Goal: Transaction & Acquisition: Purchase product/service

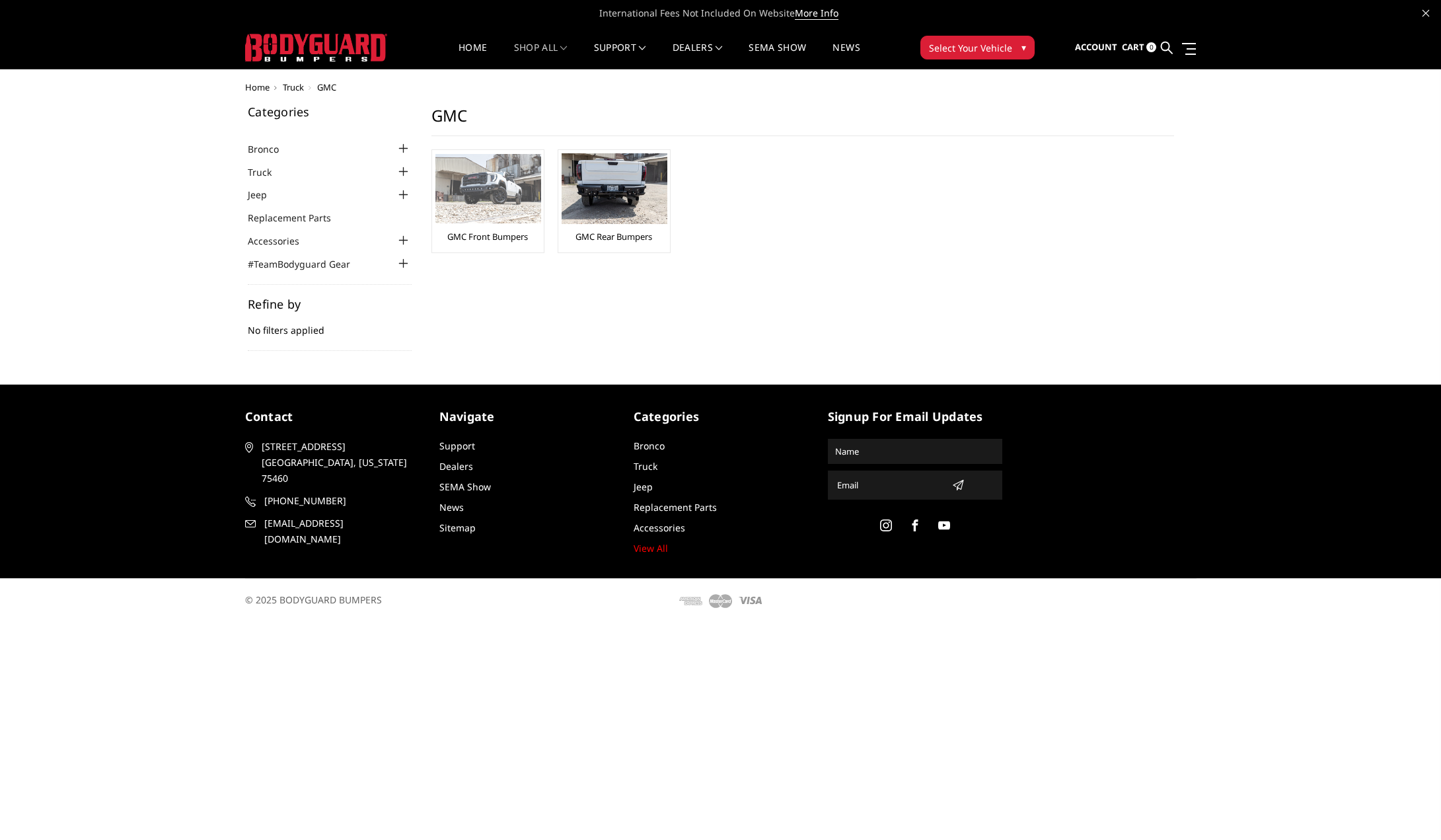
click at [473, 231] on link "GMC Front Bumpers" at bounding box center [487, 236] width 80 height 12
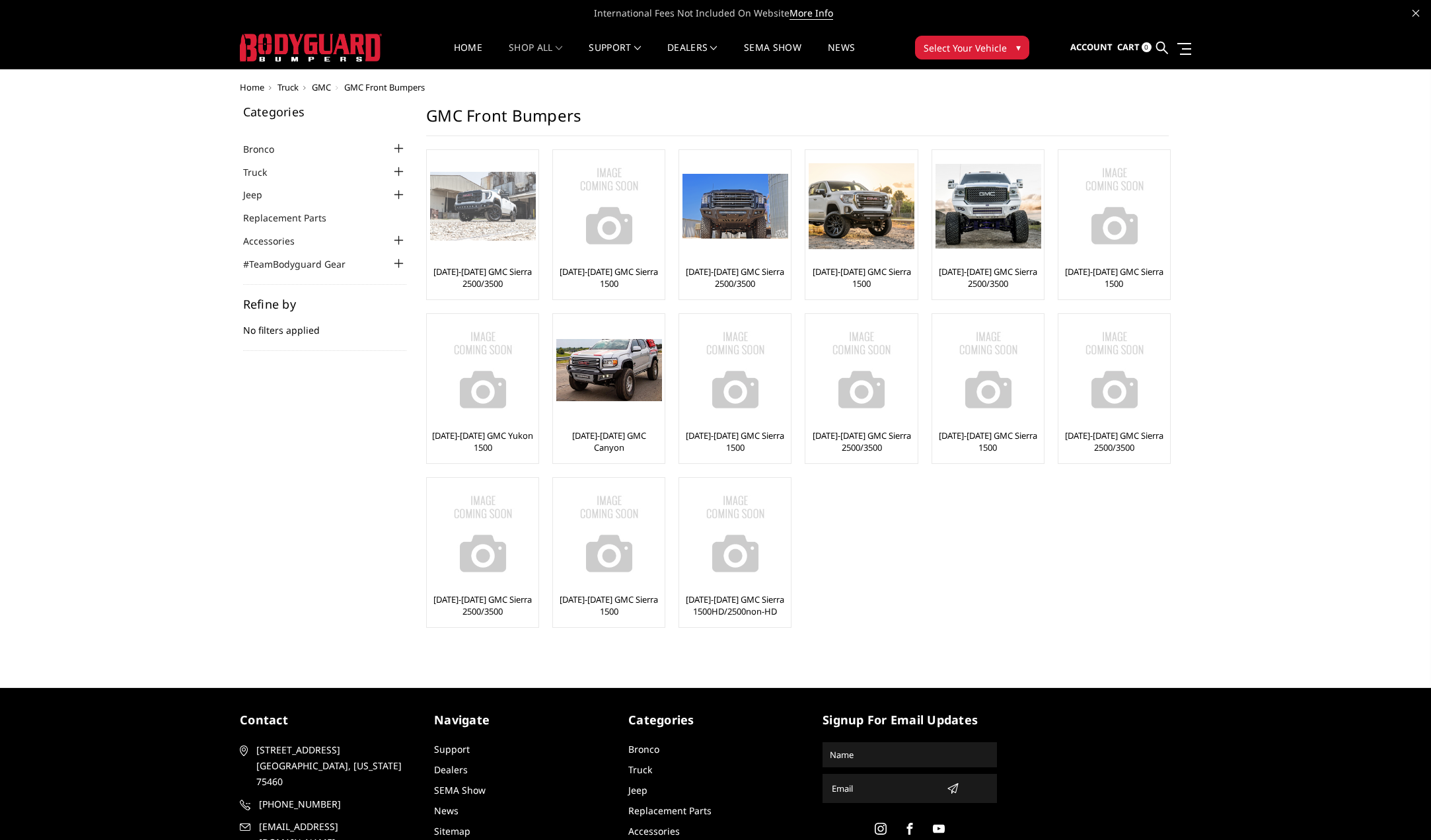
click at [481, 270] on link "[DATE]-[DATE] GMC Sierra 2500/3500" at bounding box center [483, 277] width 105 height 23
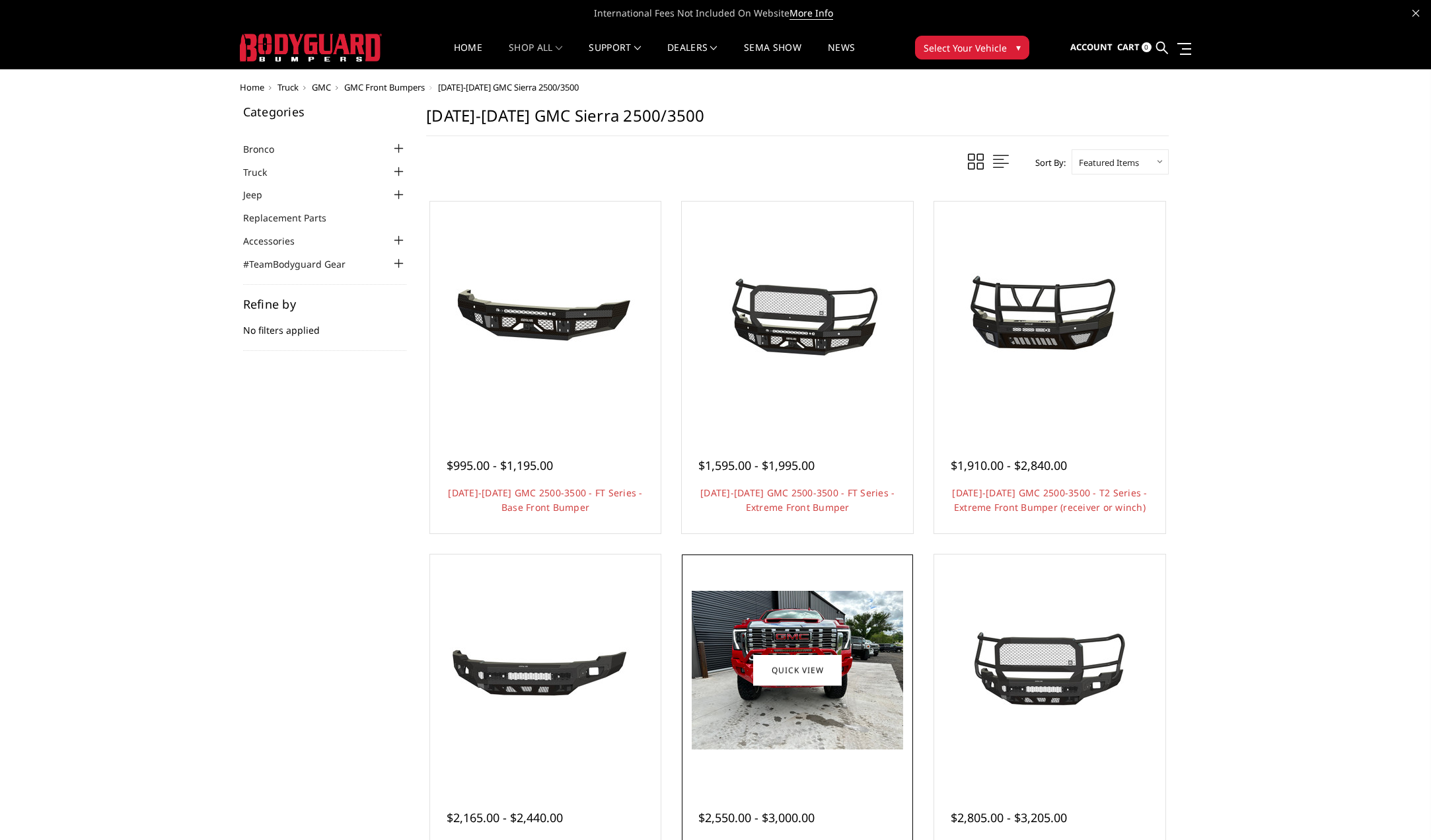
click at [799, 704] on img at bounding box center [797, 670] width 211 height 159
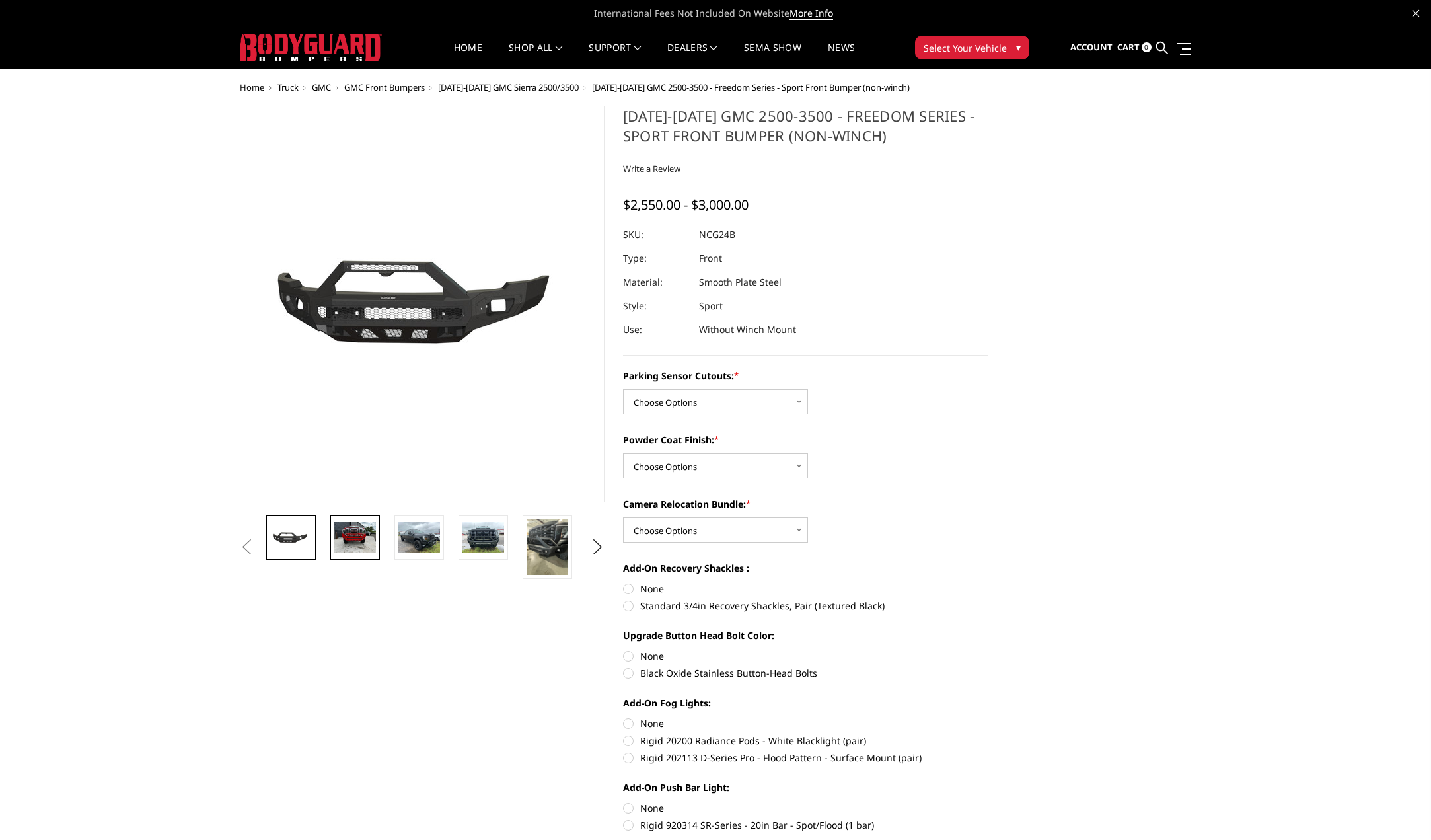
click at [363, 533] on img at bounding box center [355, 538] width 42 height 31
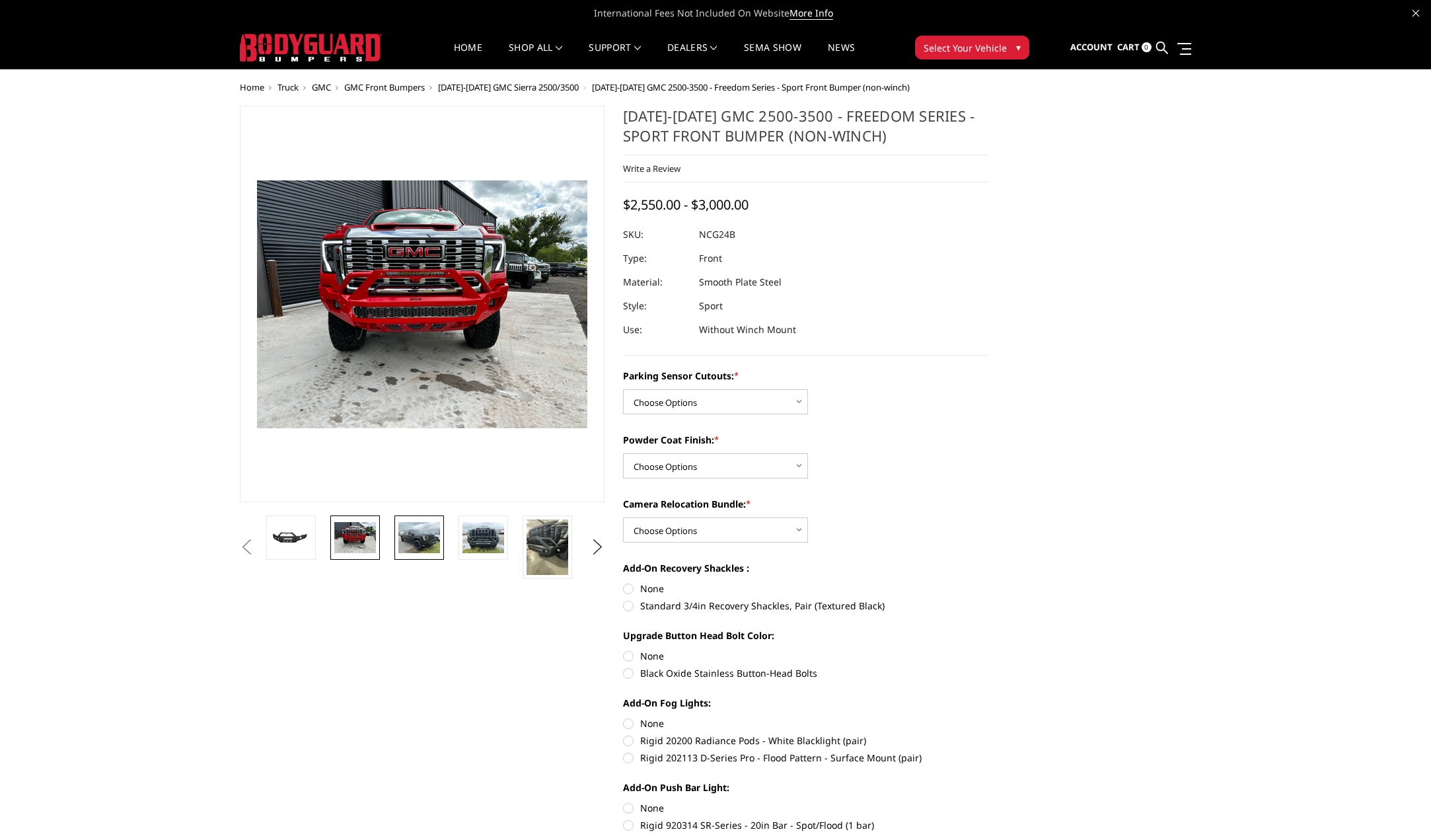
click at [411, 533] on img at bounding box center [419, 538] width 42 height 31
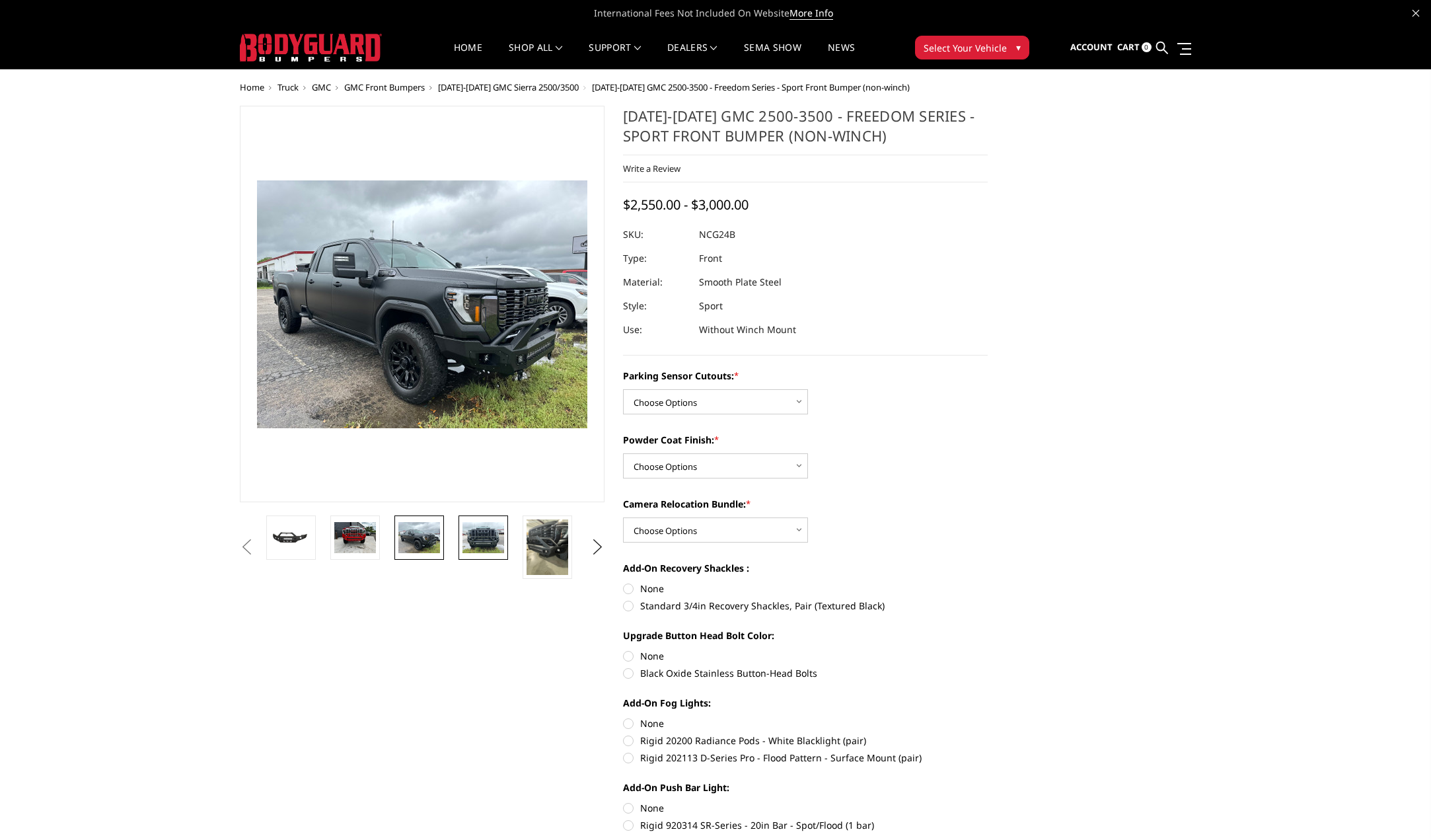
click at [482, 531] on img at bounding box center [483, 538] width 42 height 31
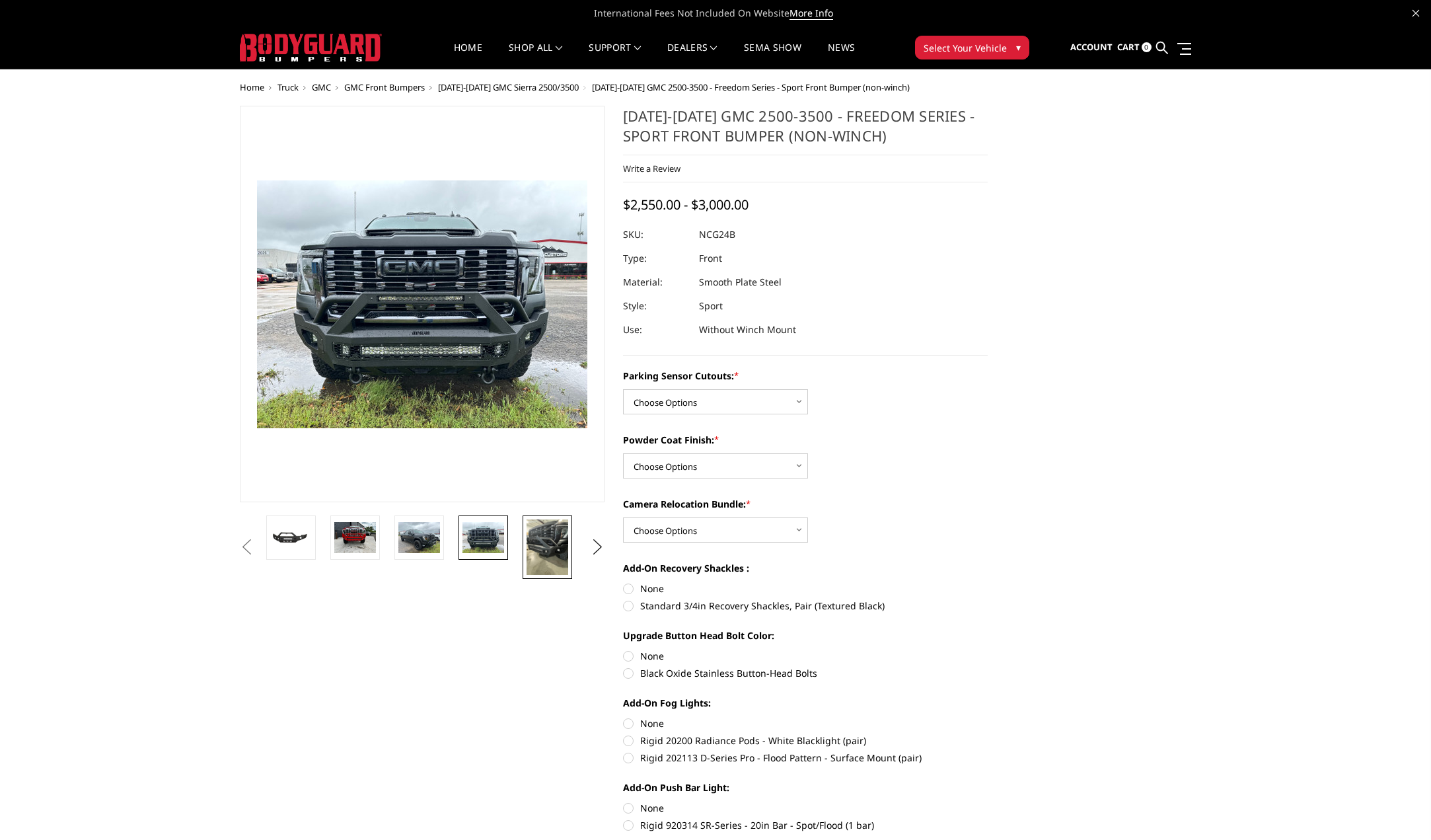
click at [555, 539] on img at bounding box center [547, 547] width 42 height 55
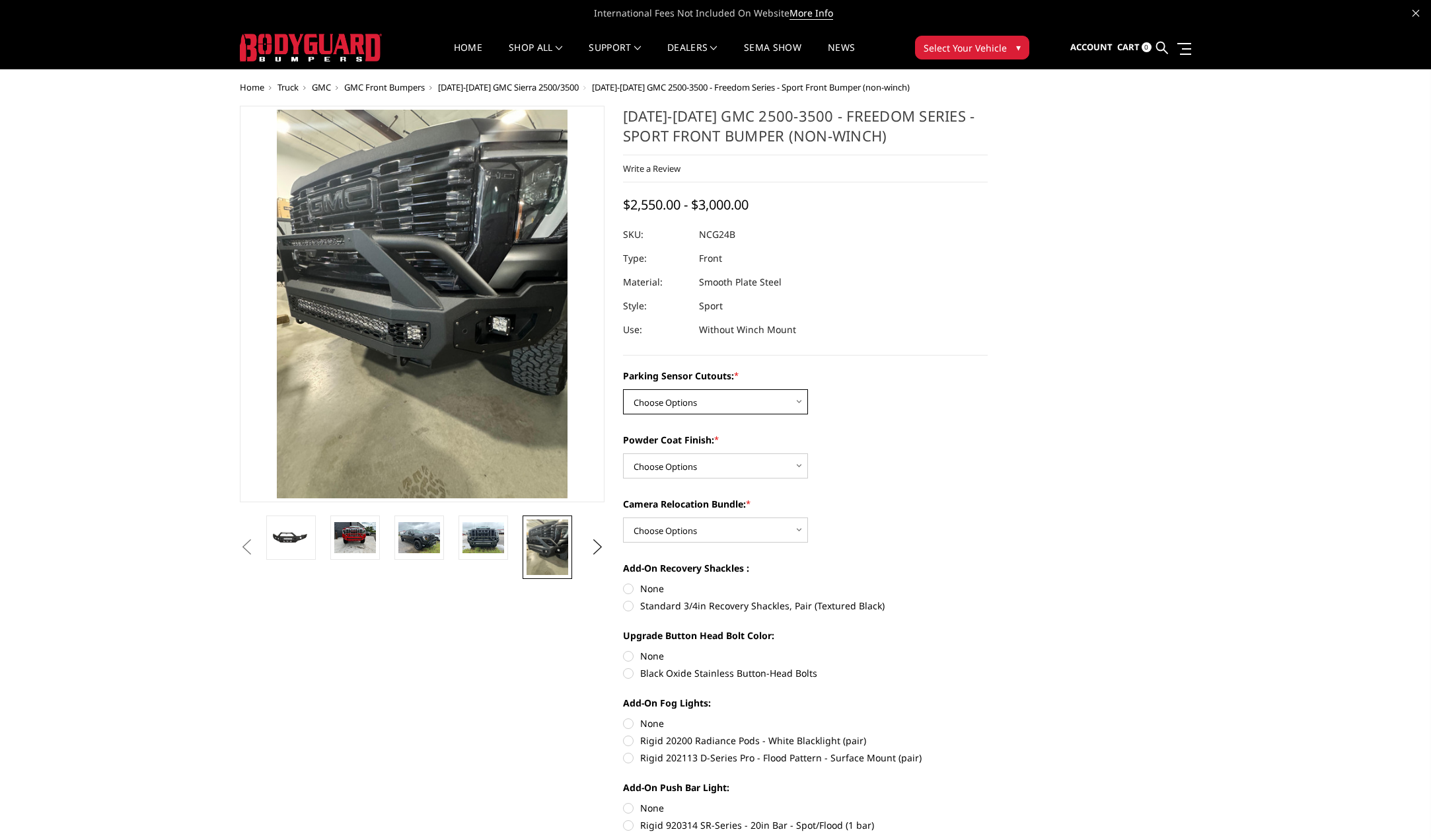
click at [802, 398] on select "Choose Options No - Without Parking Sensor Cutouts Yes - With Parking Sensor Cu…" at bounding box center [716, 401] width 185 height 25
select select "2854"
click at [623, 389] on select "Choose Options No - Without Parking Sensor Cutouts Yes - With Parking Sensor Cu…" at bounding box center [716, 401] width 185 height 25
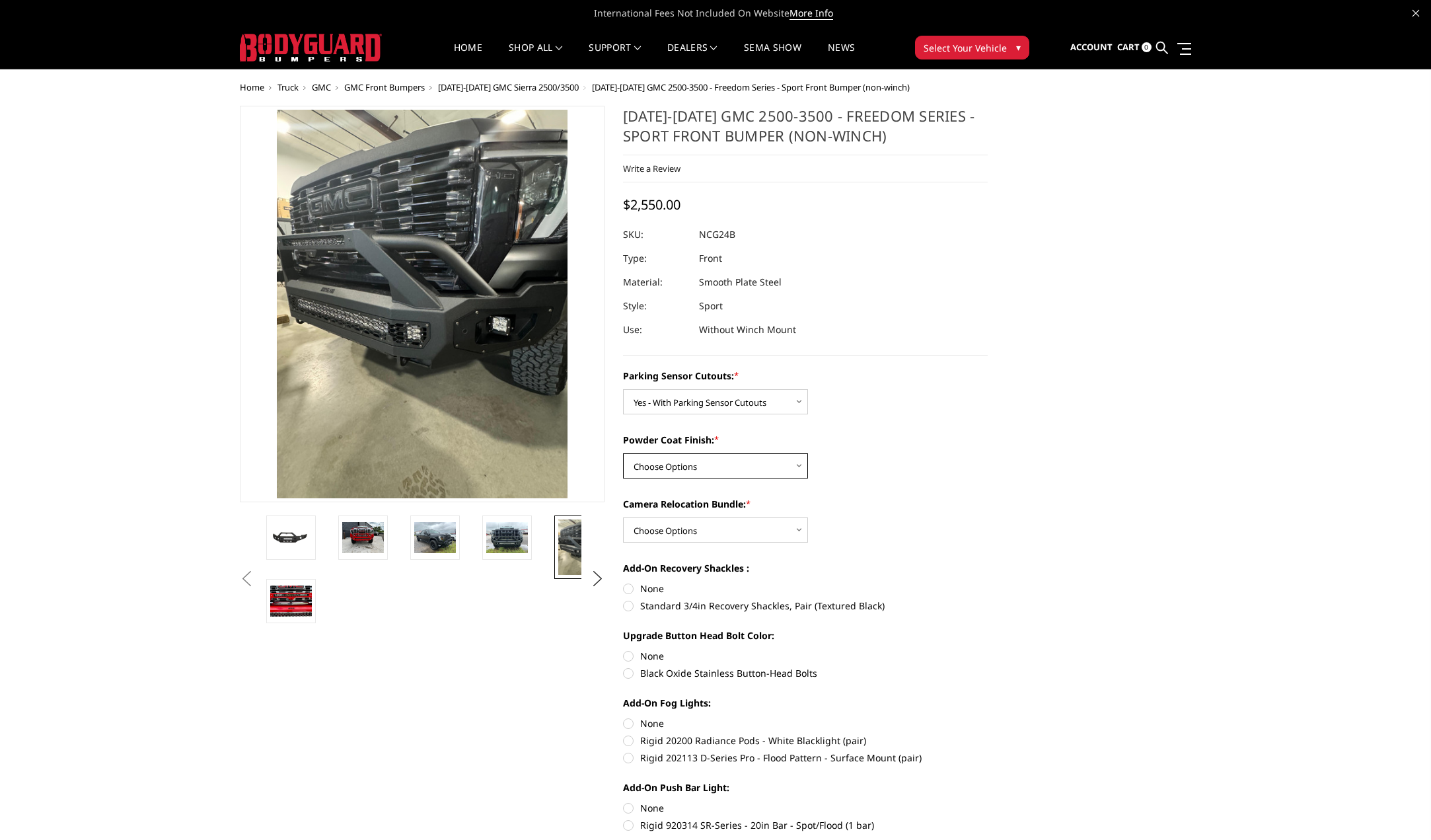
click at [798, 462] on select "Choose Options Bare Metal Texture Black Powder Coat" at bounding box center [716, 465] width 185 height 25
click at [976, 508] on label "Camera Relocation Bundle: *" at bounding box center [805, 504] width 365 height 14
click at [808, 517] on select "Choose Options WITH Camera Relocation Bundle WITHOUT Camera Relocation Bundle" at bounding box center [716, 529] width 185 height 25
click at [801, 467] on select "Choose Options Bare Metal Texture Black Powder Coat" at bounding box center [716, 465] width 185 height 25
select select "2856"
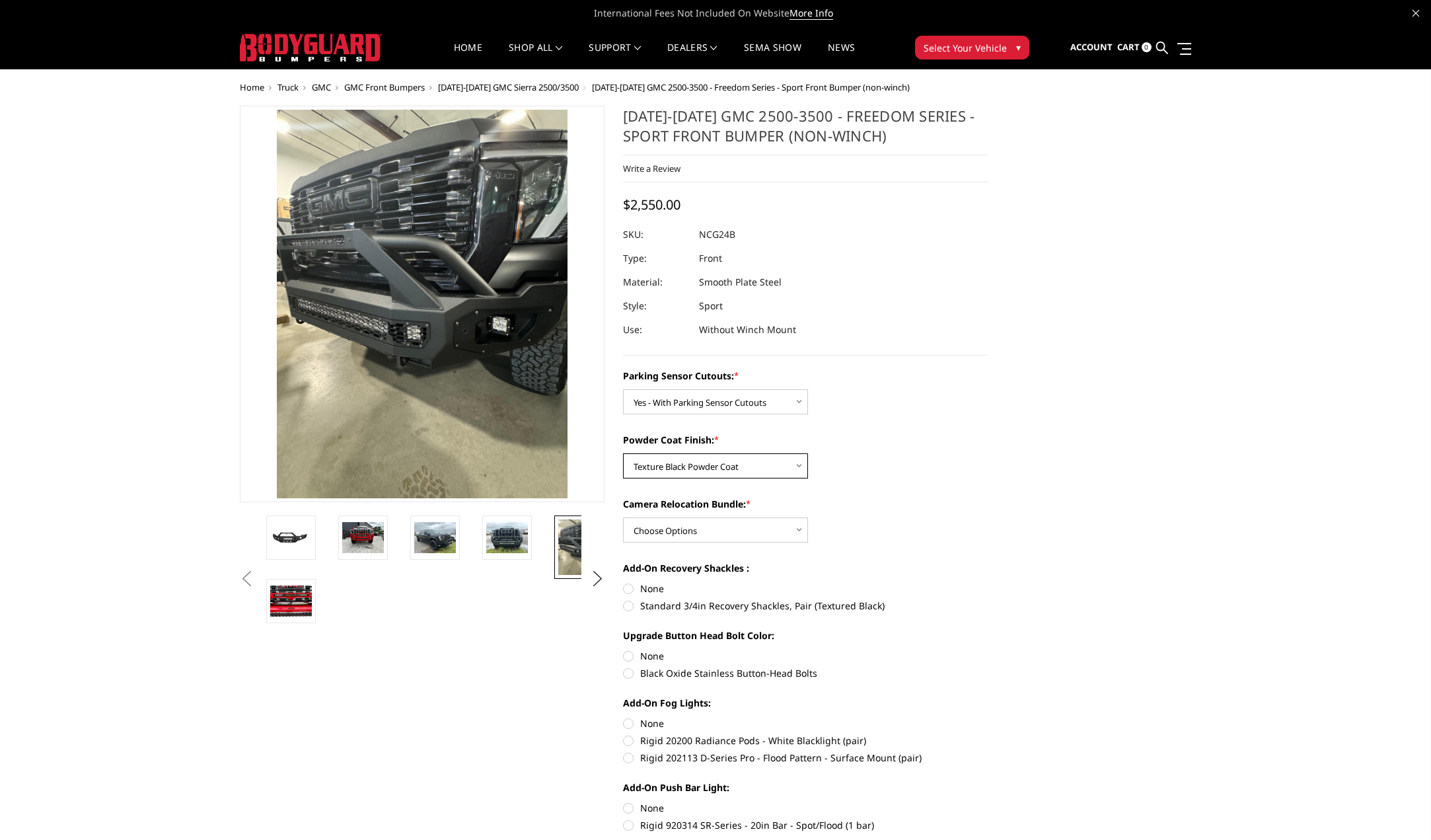
click at [623, 453] on select "Choose Options Bare Metal Texture Black Powder Coat" at bounding box center [716, 465] width 185 height 25
click at [800, 529] on select "Choose Options WITH Camera Relocation Bundle WITHOUT Camera Relocation Bundle" at bounding box center [716, 529] width 185 height 25
select select "2857"
click at [623, 517] on select "Choose Options WITH Camera Relocation Bundle WITHOUT Camera Relocation Bundle" at bounding box center [716, 529] width 185 height 25
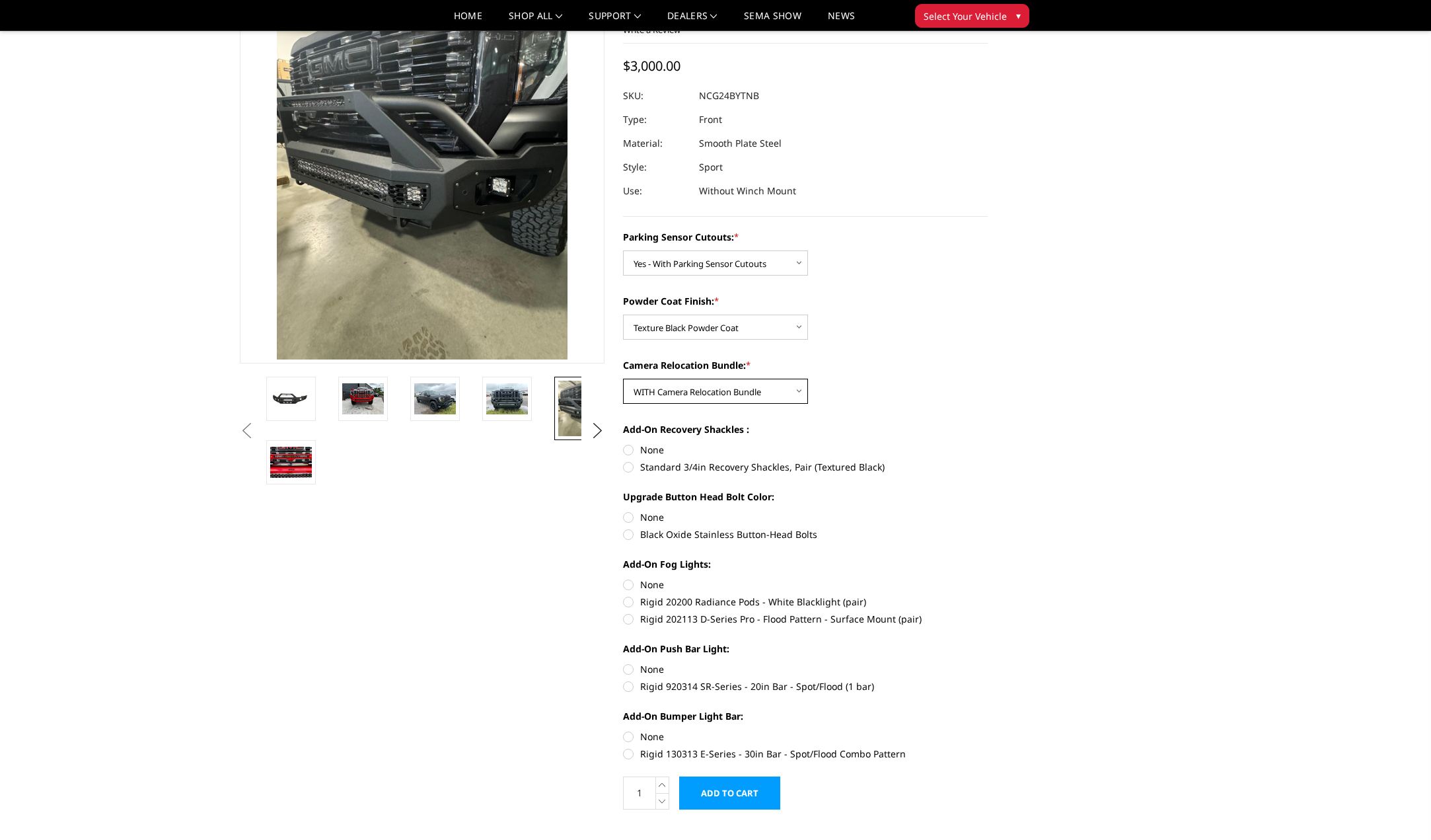
scroll to position [132, 0]
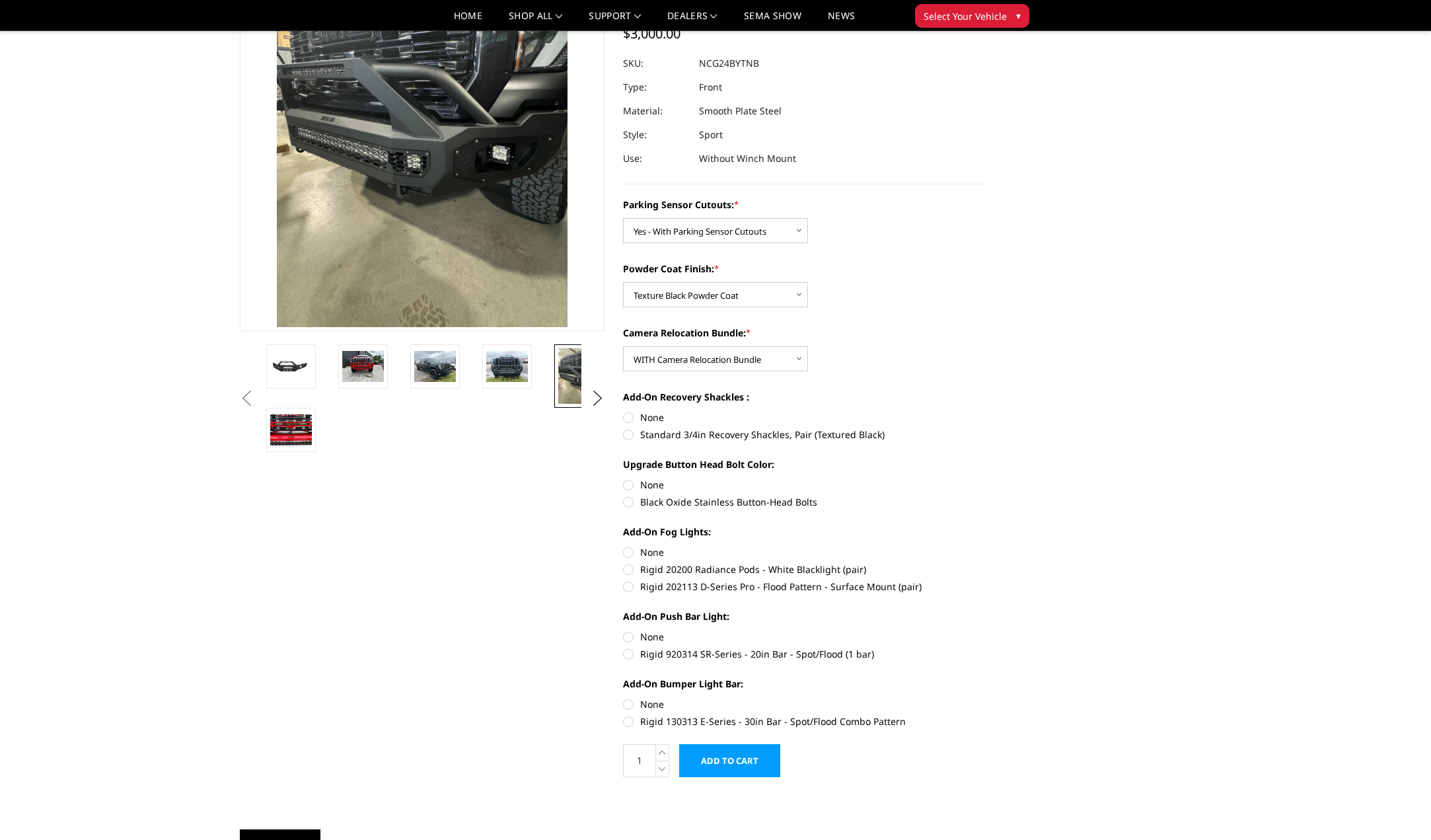
click at [629, 435] on label "Standard 3/4in Recovery Shackles, Pair (Textured Black)" at bounding box center [805, 435] width 365 height 14
click at [988, 411] on input "Standard 3/4in Recovery Shackles, Pair (Textured Black)" at bounding box center [988, 410] width 1 height 1
radio input "true"
click at [629, 502] on label "Black Oxide Stainless Button-Head Bolts" at bounding box center [805, 502] width 365 height 14
click at [988, 479] on input "Black Oxide Stainless Button-Head Bolts" at bounding box center [988, 478] width 1 height 1
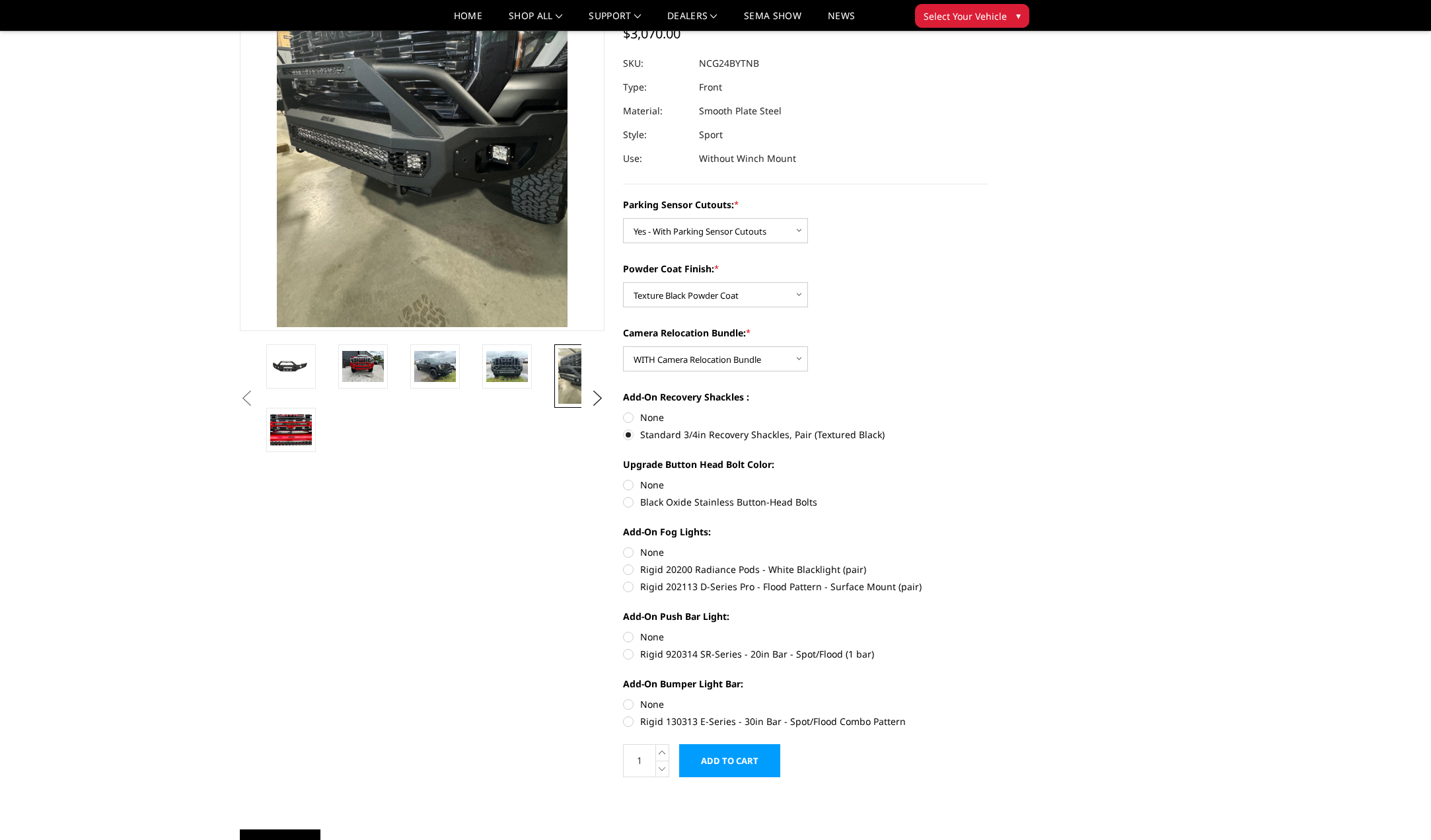
radio input "true"
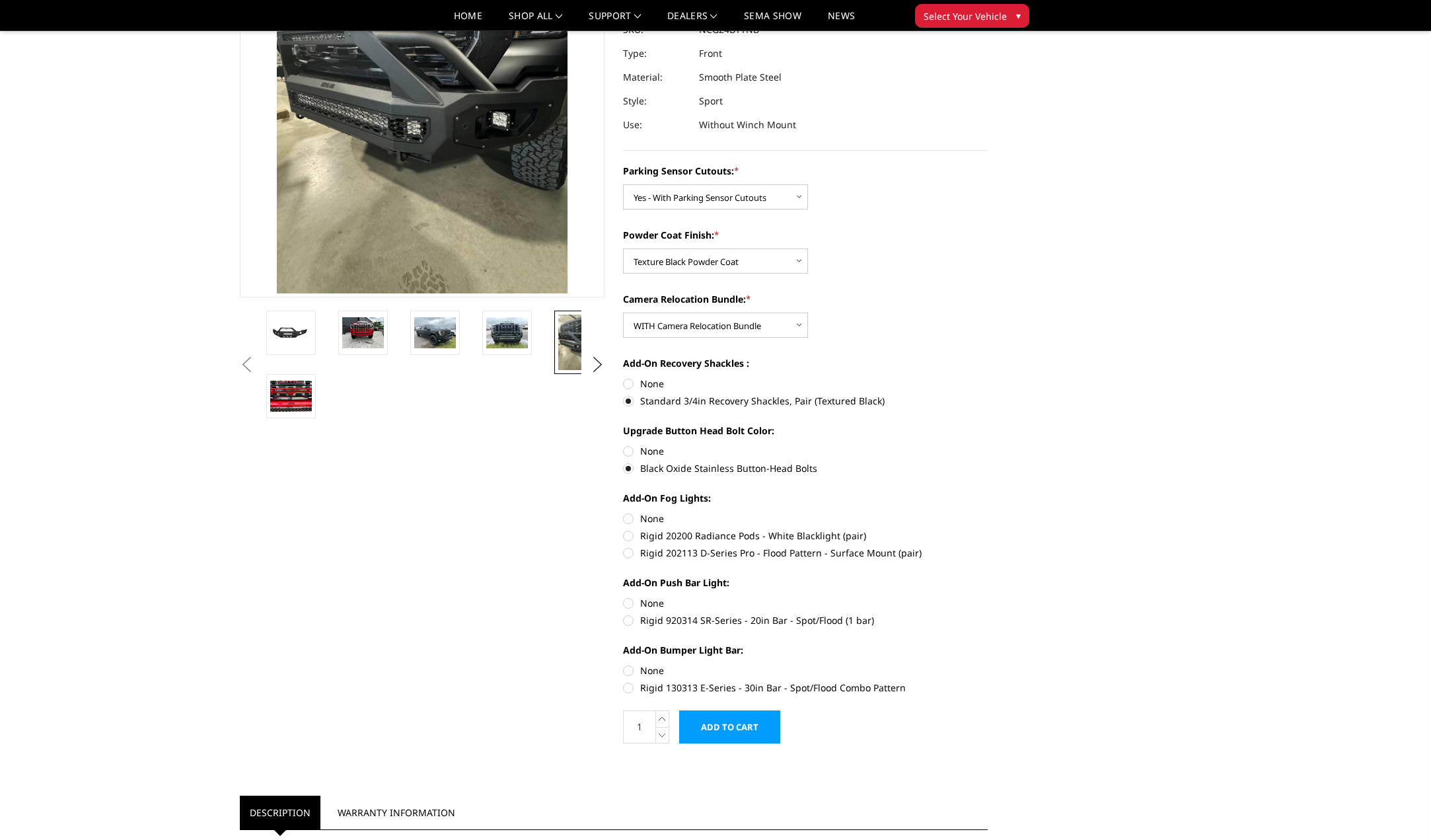
scroll to position [265, 0]
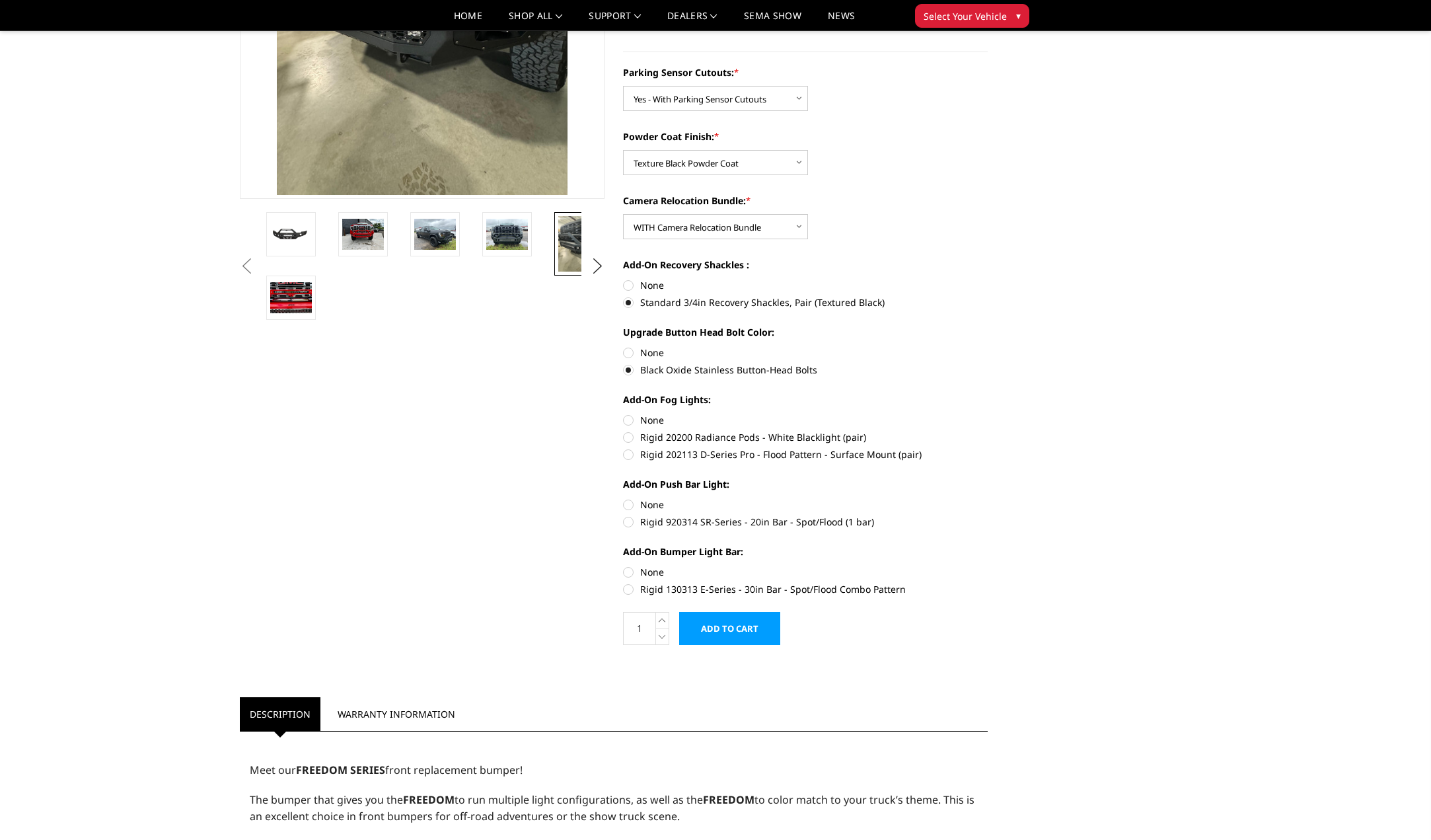
click at [629, 454] on label "Rigid 202113 D-Series Pro - Flood Pattern - Surface Mount (pair)" at bounding box center [805, 454] width 365 height 14
click at [988, 431] on input "Rigid 202113 D-Series Pro - Flood Pattern - Surface Mount (pair)" at bounding box center [988, 430] width 1 height 1
radio input "true"
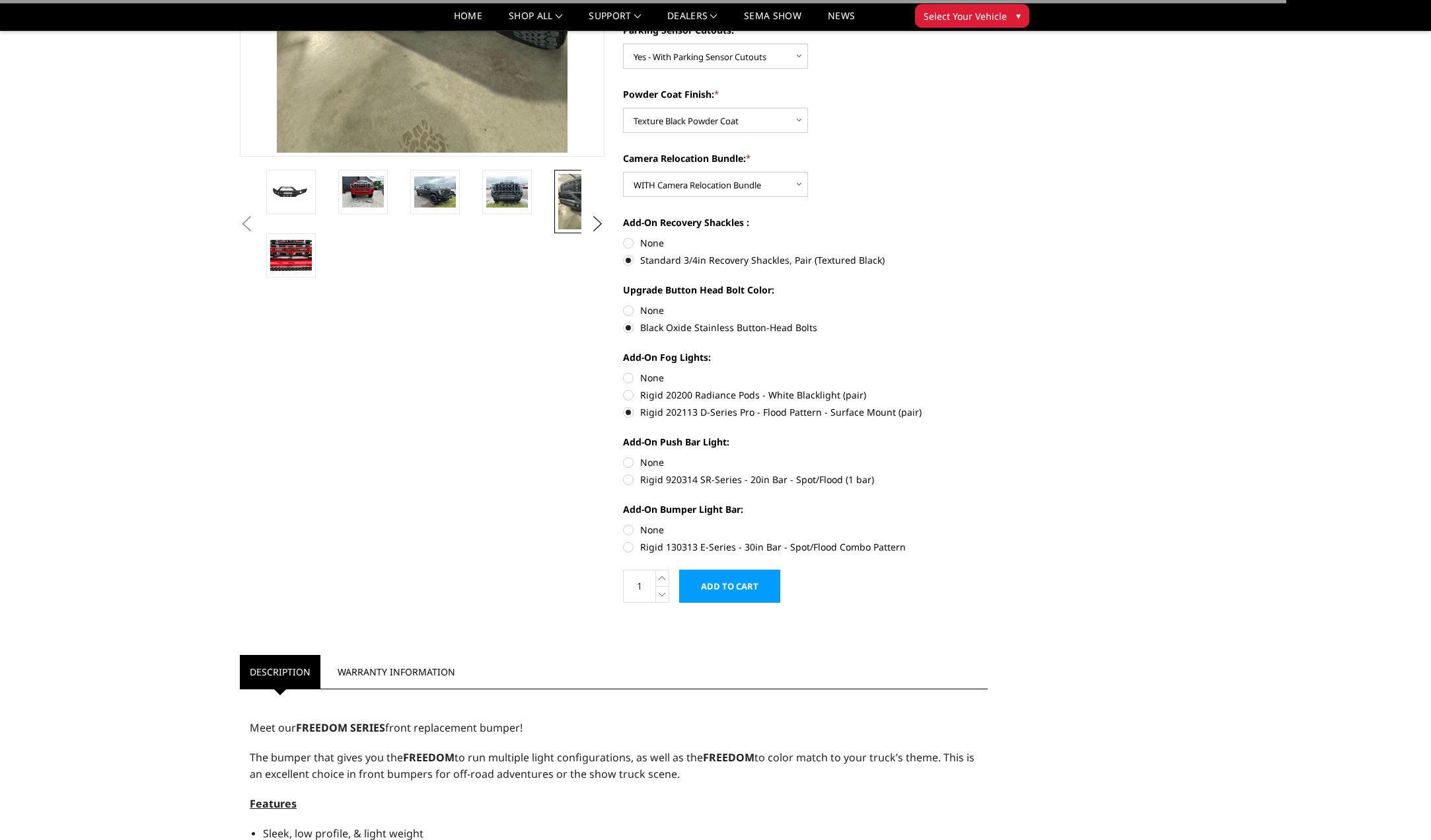
scroll to position [331, 0]
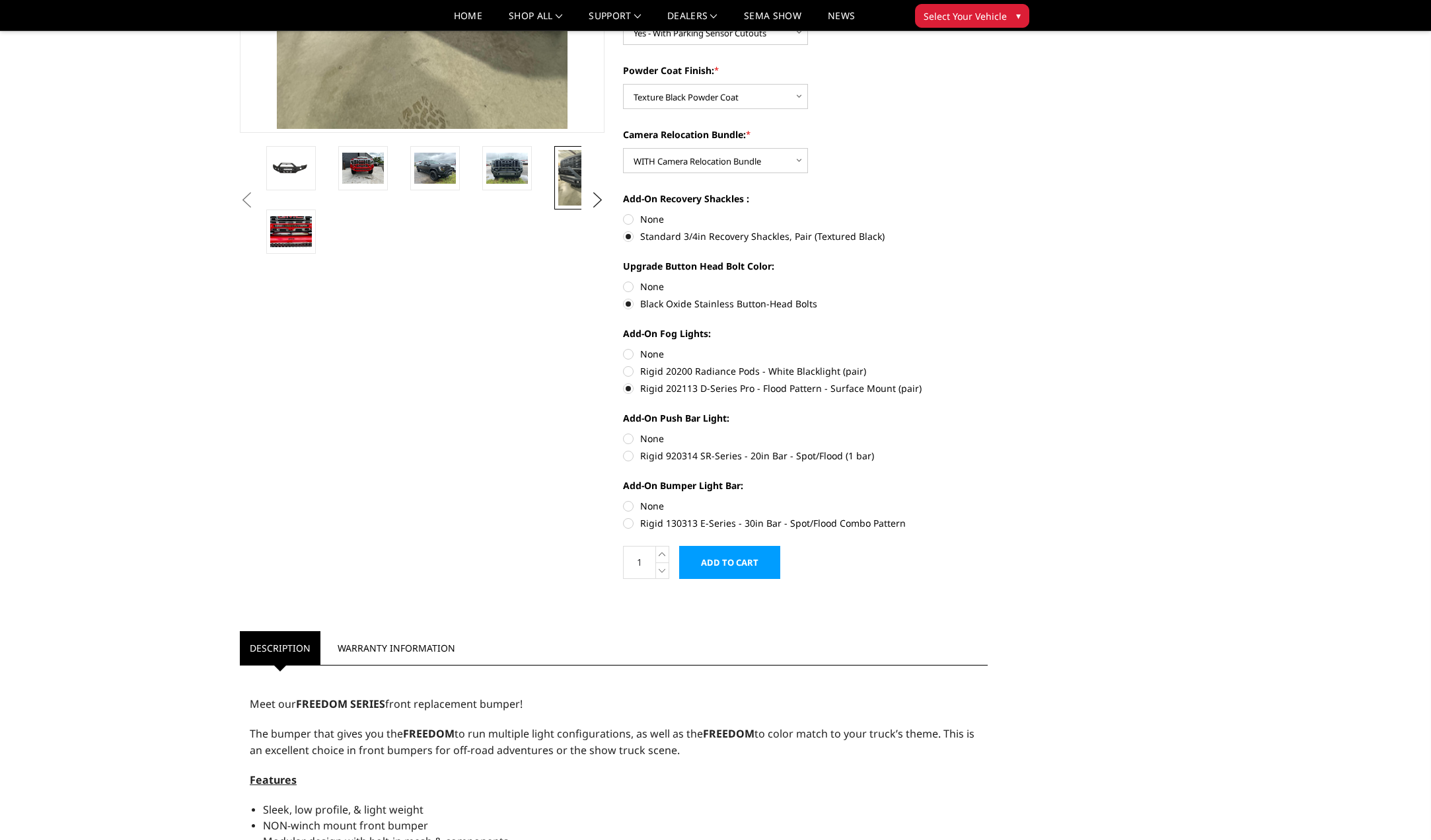
click at [630, 452] on label "Rigid 920314 SR-Series - 20in Bar - Spot/Flood (1 bar)" at bounding box center [805, 456] width 365 height 14
click at [988, 432] on input "Rigid 920314 SR-Series - 20in Bar - Spot/Flood (1 bar)" at bounding box center [988, 432] width 1 height 1
radio input "true"
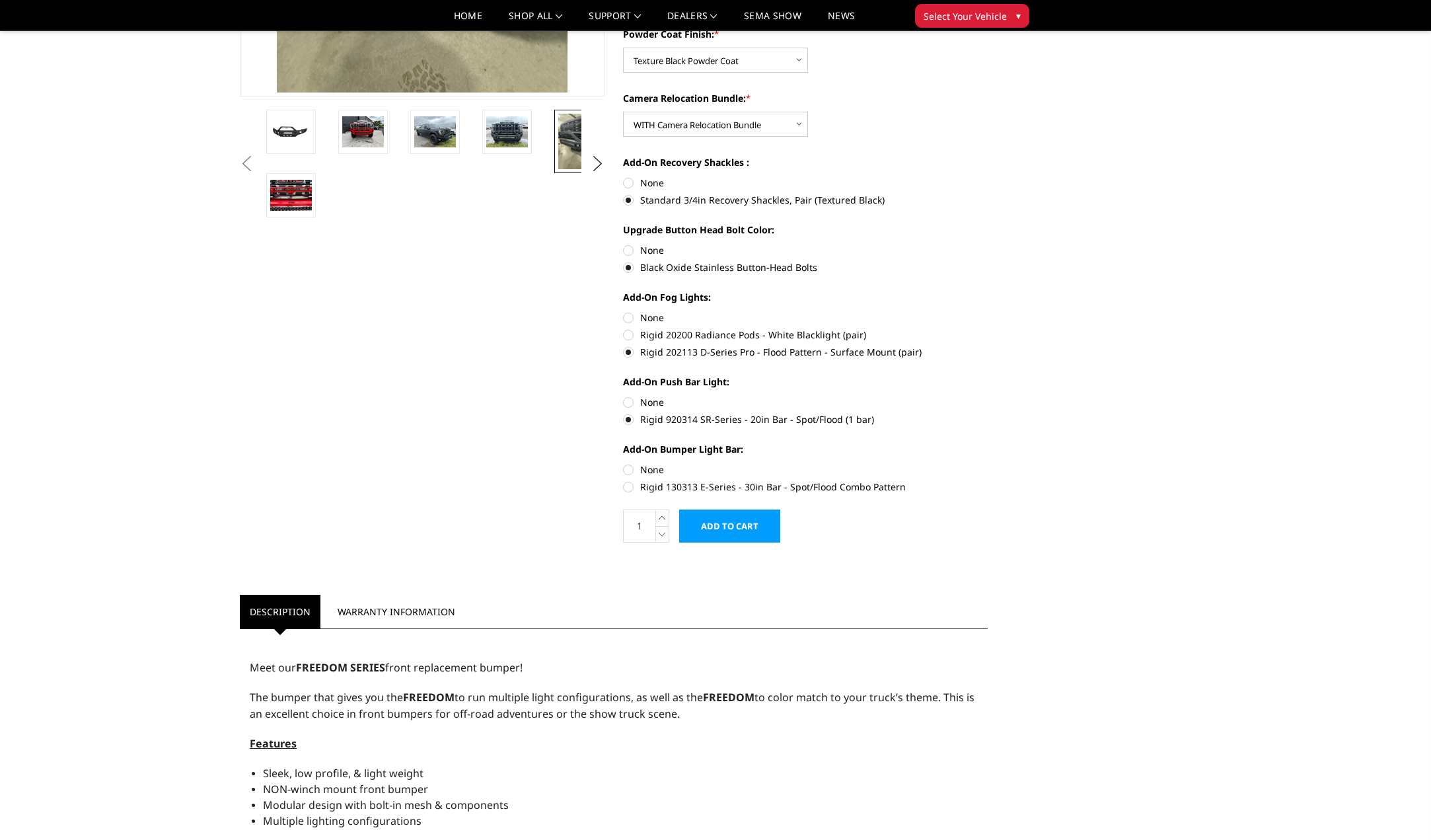
scroll to position [396, 0]
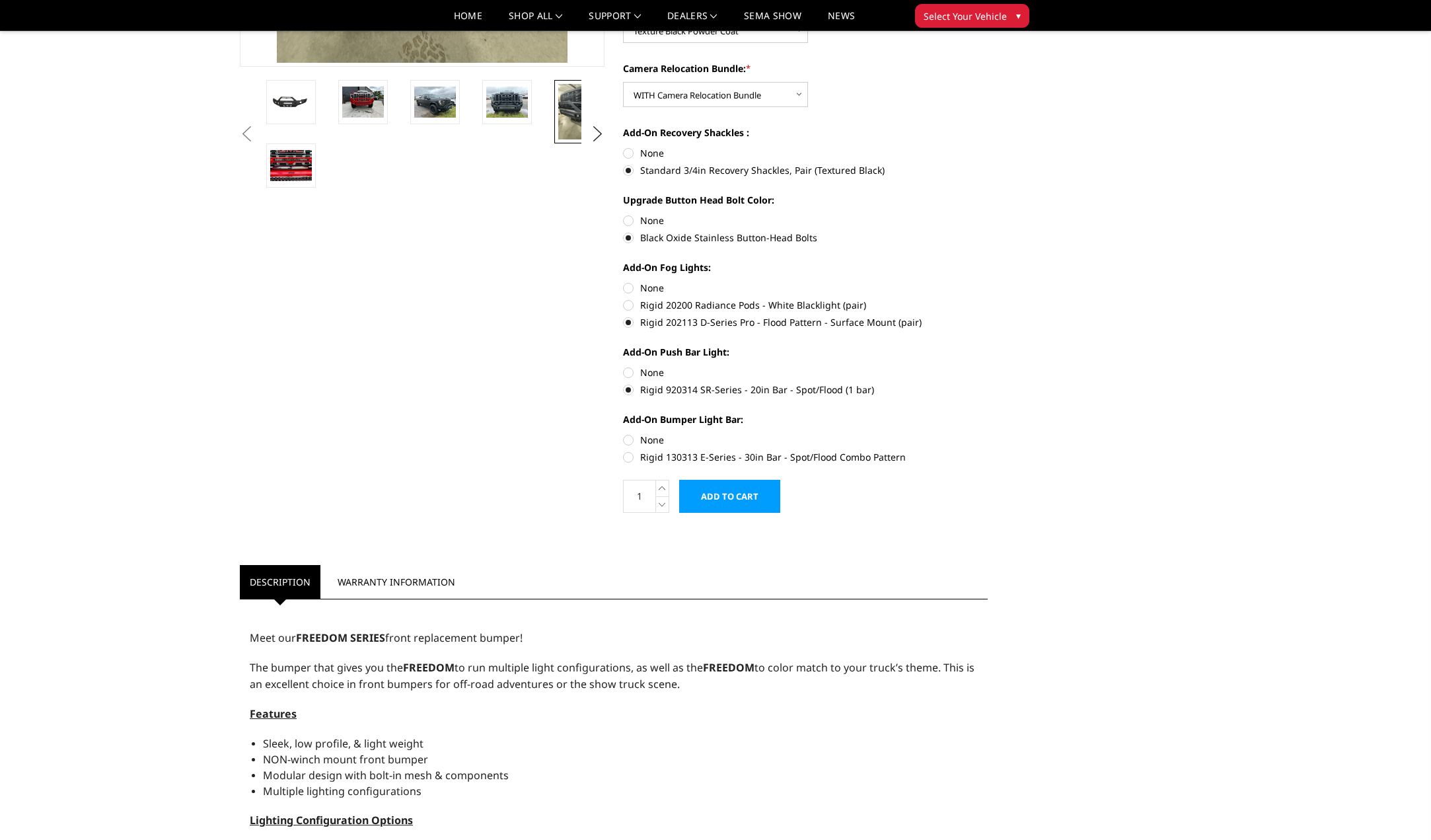
click at [627, 459] on label "Rigid 130313 E-Series - 30in Bar - Spot/Flood Combo Pattern" at bounding box center [805, 457] width 365 height 14
click at [988, 433] on input "Rigid 130313 E-Series - 30in Bar - Spot/Flood Combo Pattern" at bounding box center [988, 433] width 1 height 1
radio input "true"
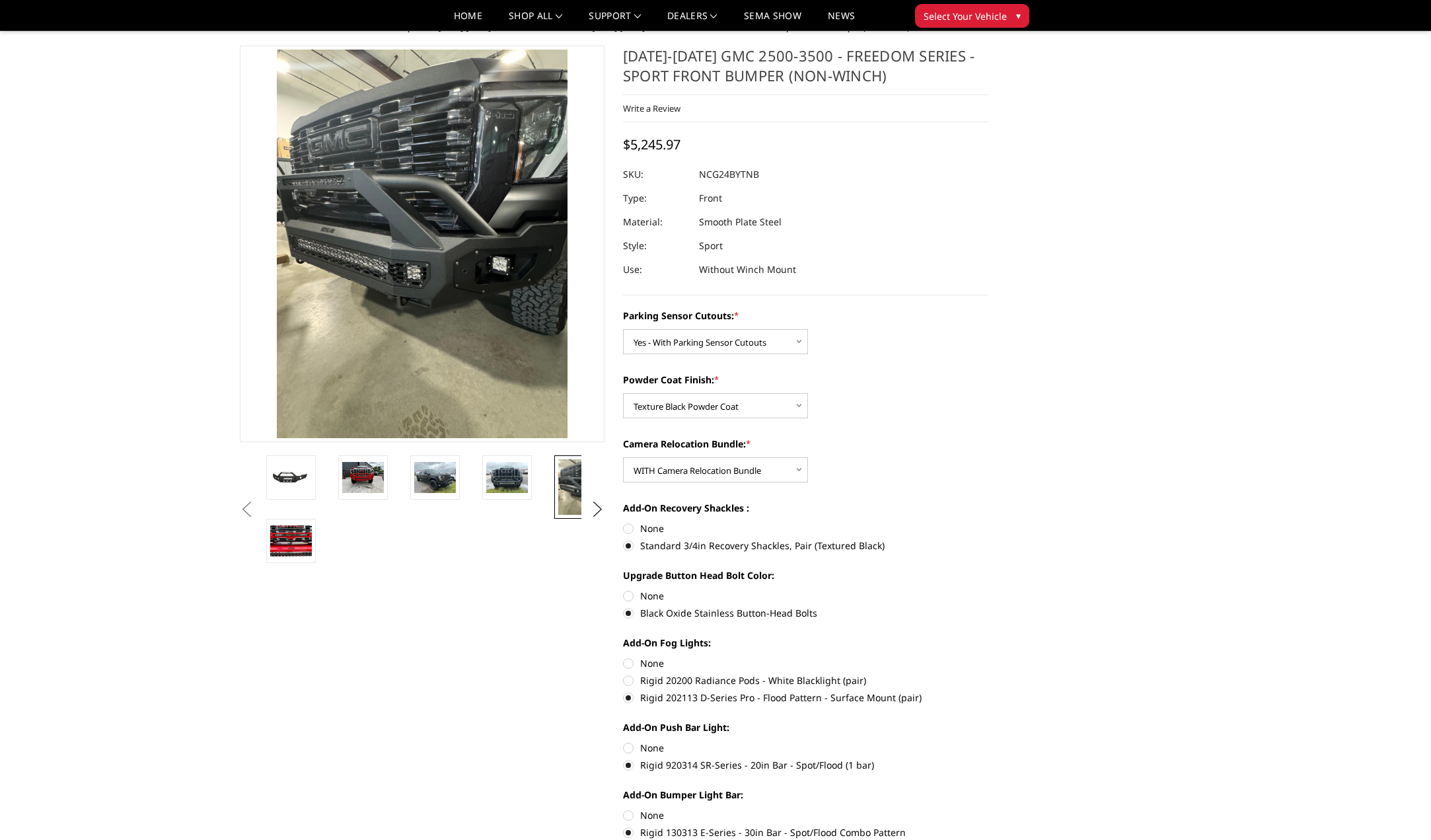
scroll to position [0, 0]
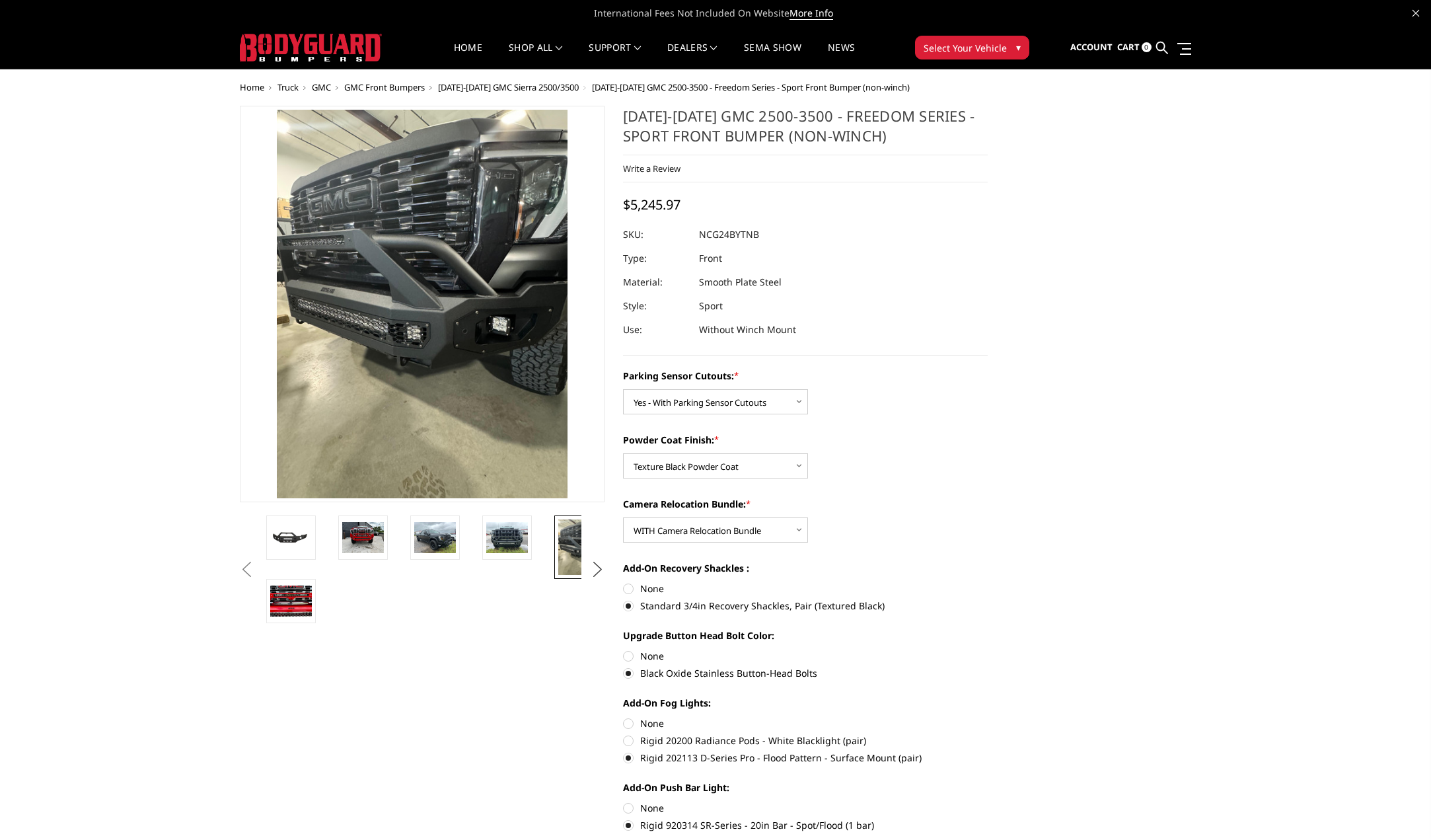
click at [597, 568] on button "Next" at bounding box center [598, 570] width 20 height 20
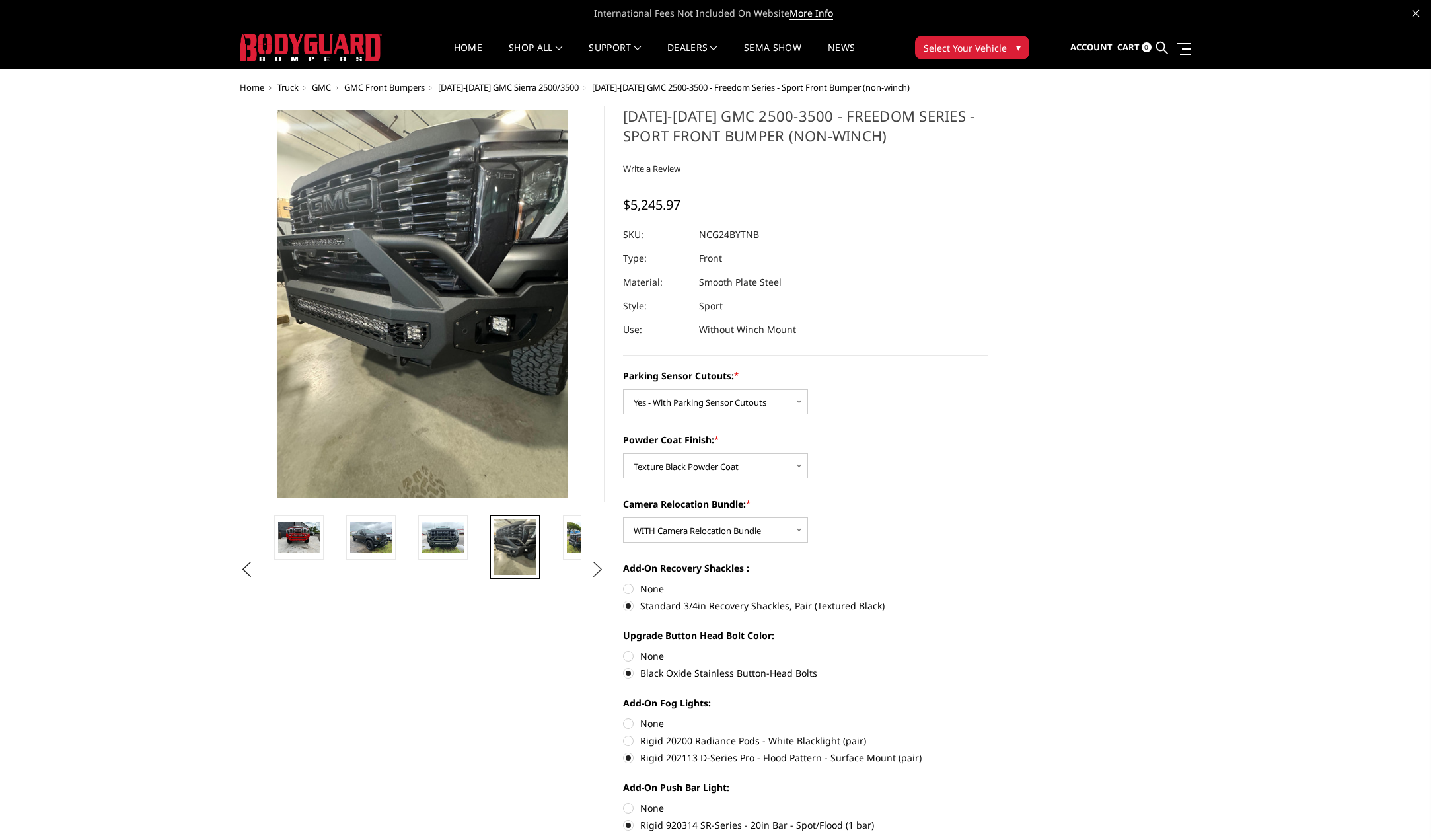
click at [597, 568] on button "Next" at bounding box center [598, 570] width 20 height 20
click at [597, 568] on ul "Previous Next" at bounding box center [422, 569] width 371 height 107
click at [543, 539] on img at bounding box center [547, 538] width 42 height 31
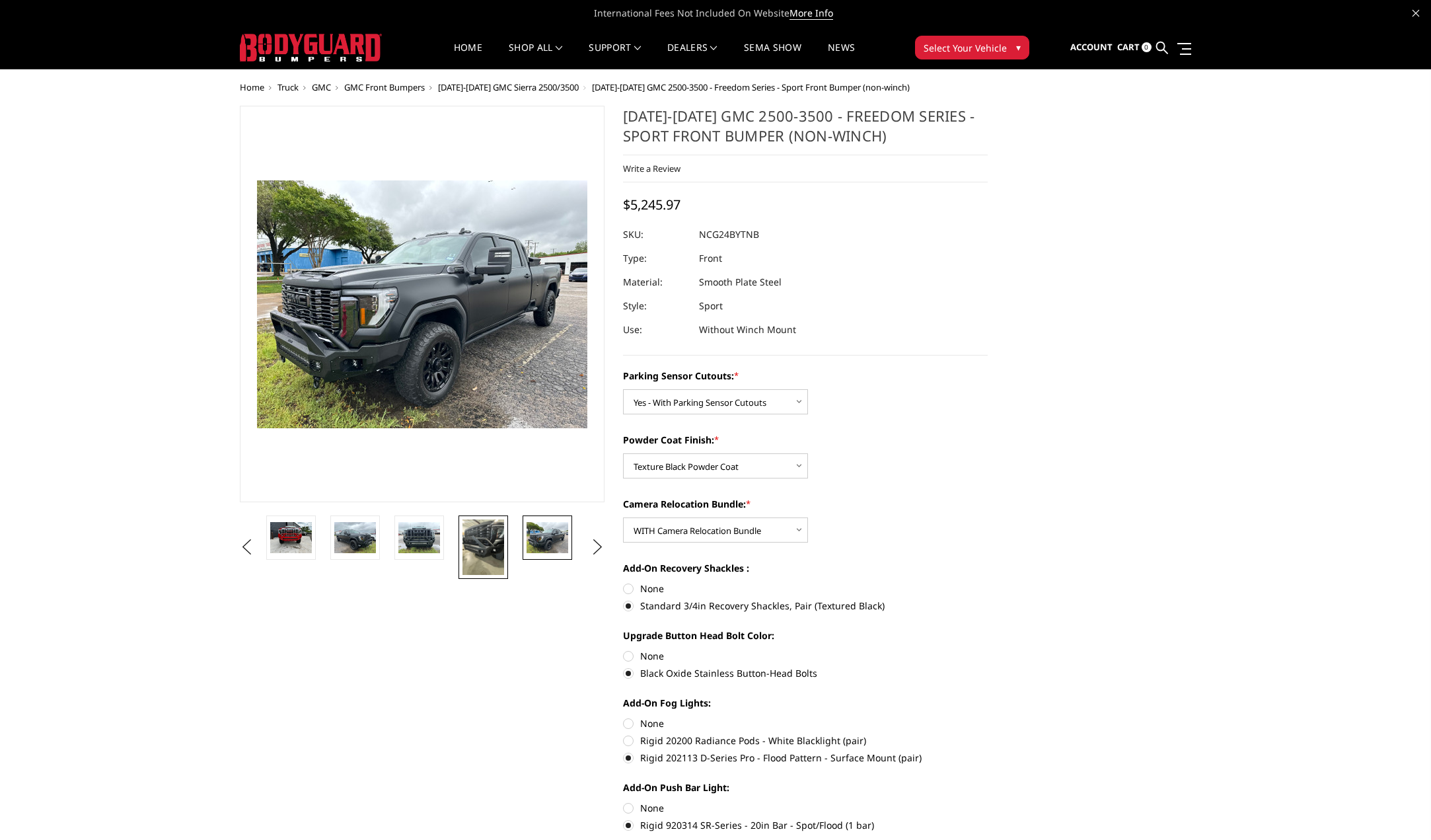
click at [480, 539] on img at bounding box center [483, 547] width 42 height 55
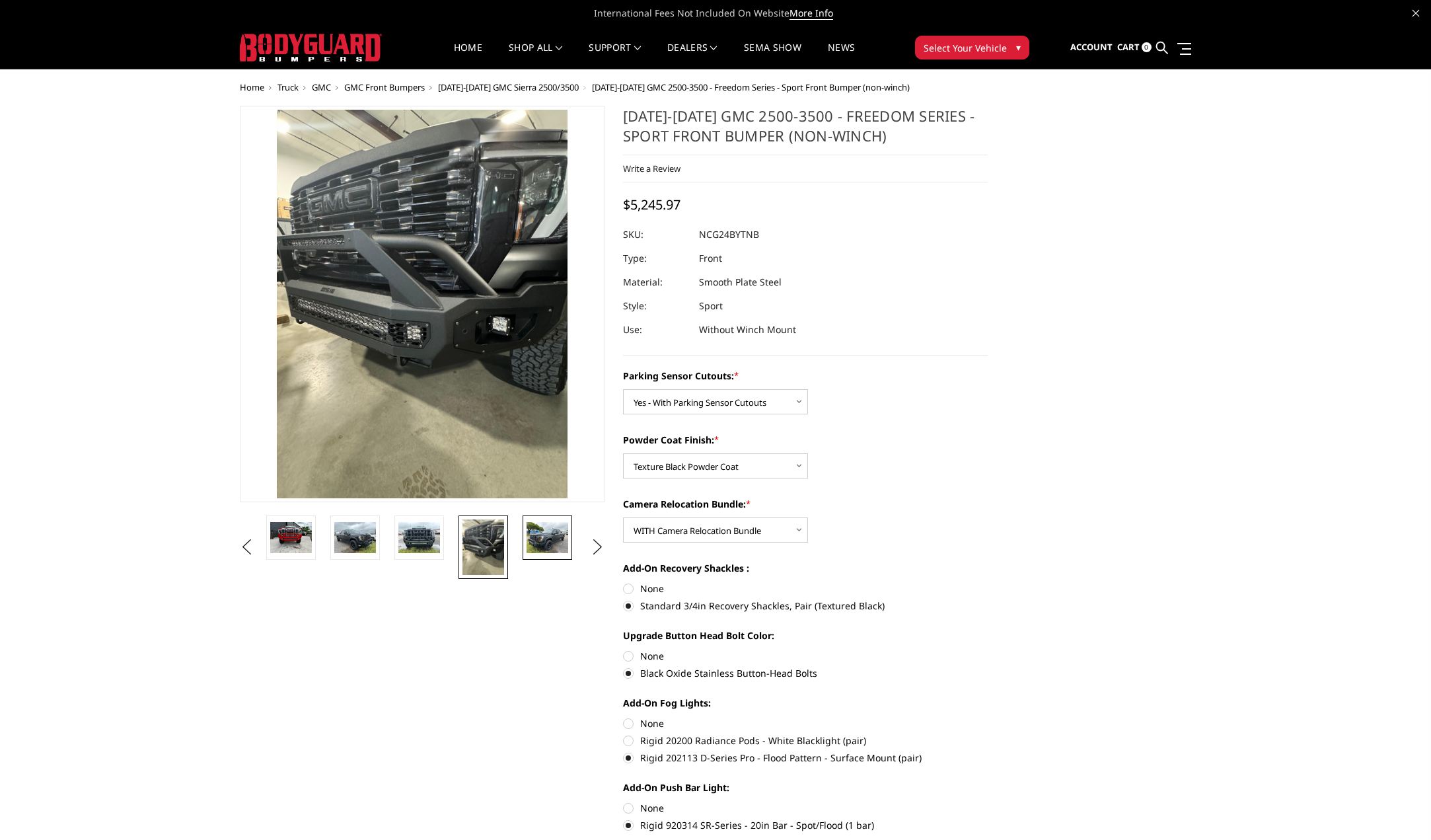
click at [539, 536] on img at bounding box center [547, 538] width 42 height 31
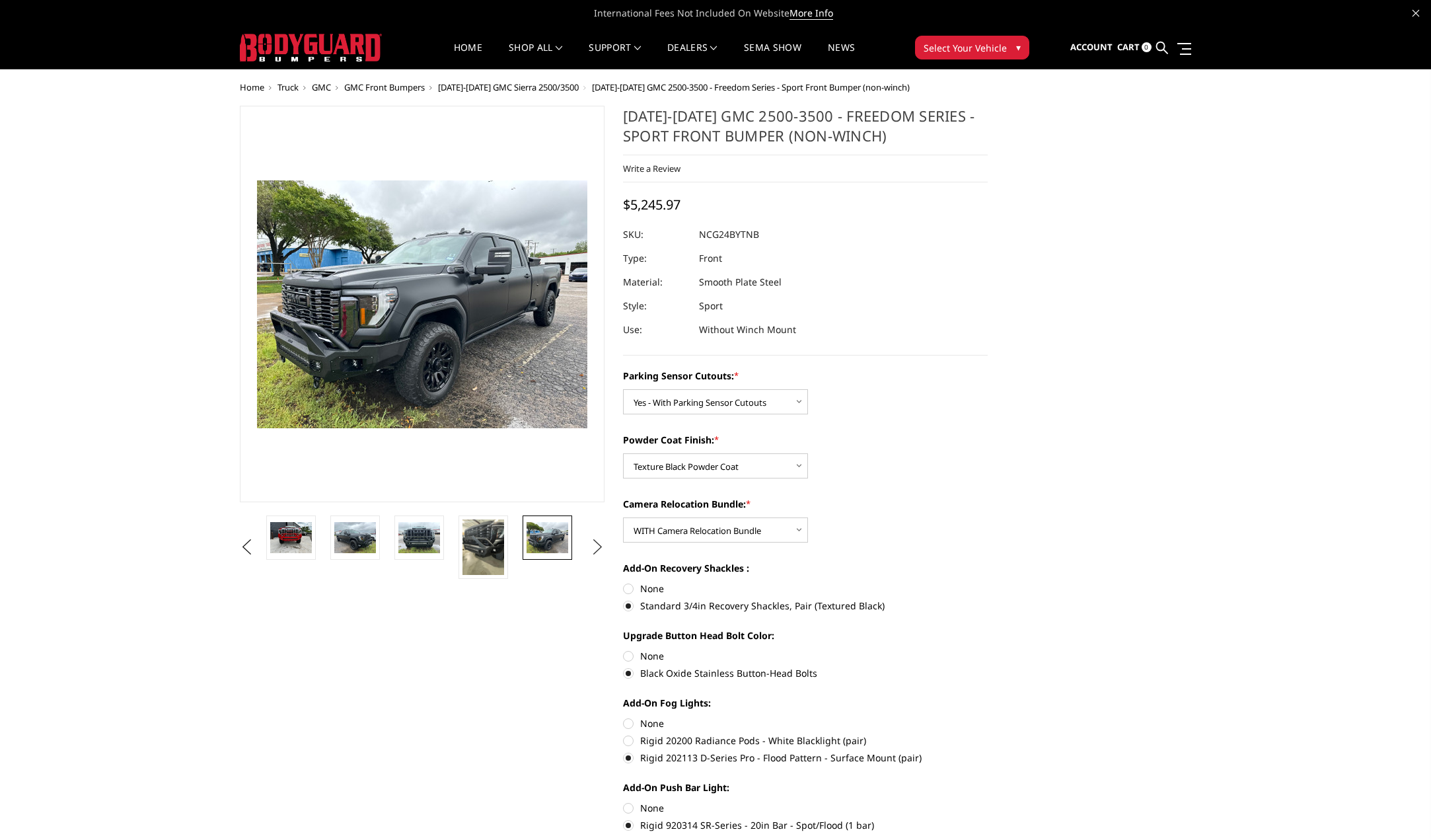
click at [601, 541] on button "Next" at bounding box center [598, 547] width 20 height 20
click at [555, 539] on img at bounding box center [547, 538] width 42 height 31
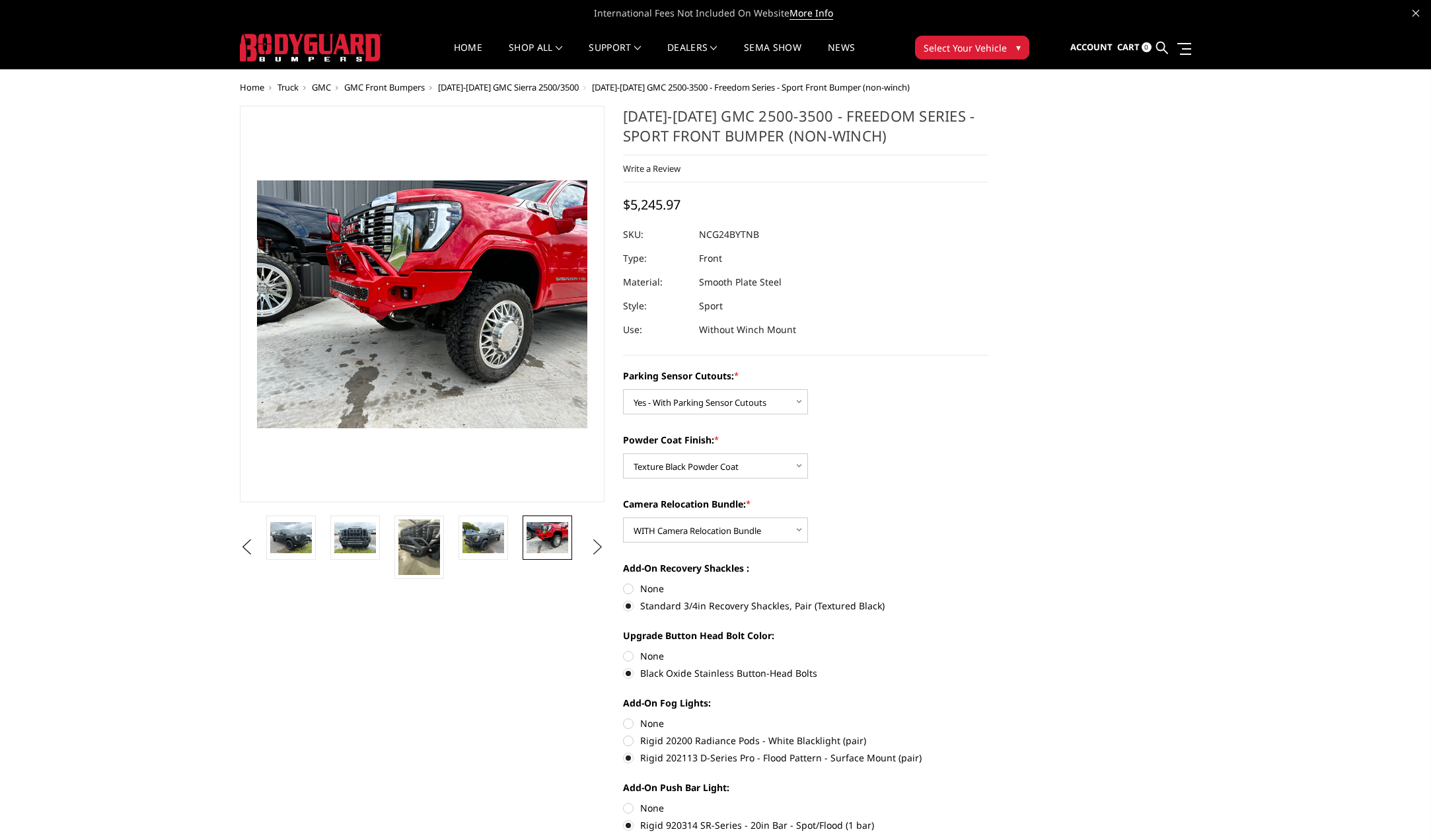
click at [600, 545] on button "Next" at bounding box center [598, 547] width 20 height 20
click at [555, 534] on img at bounding box center [547, 538] width 42 height 31
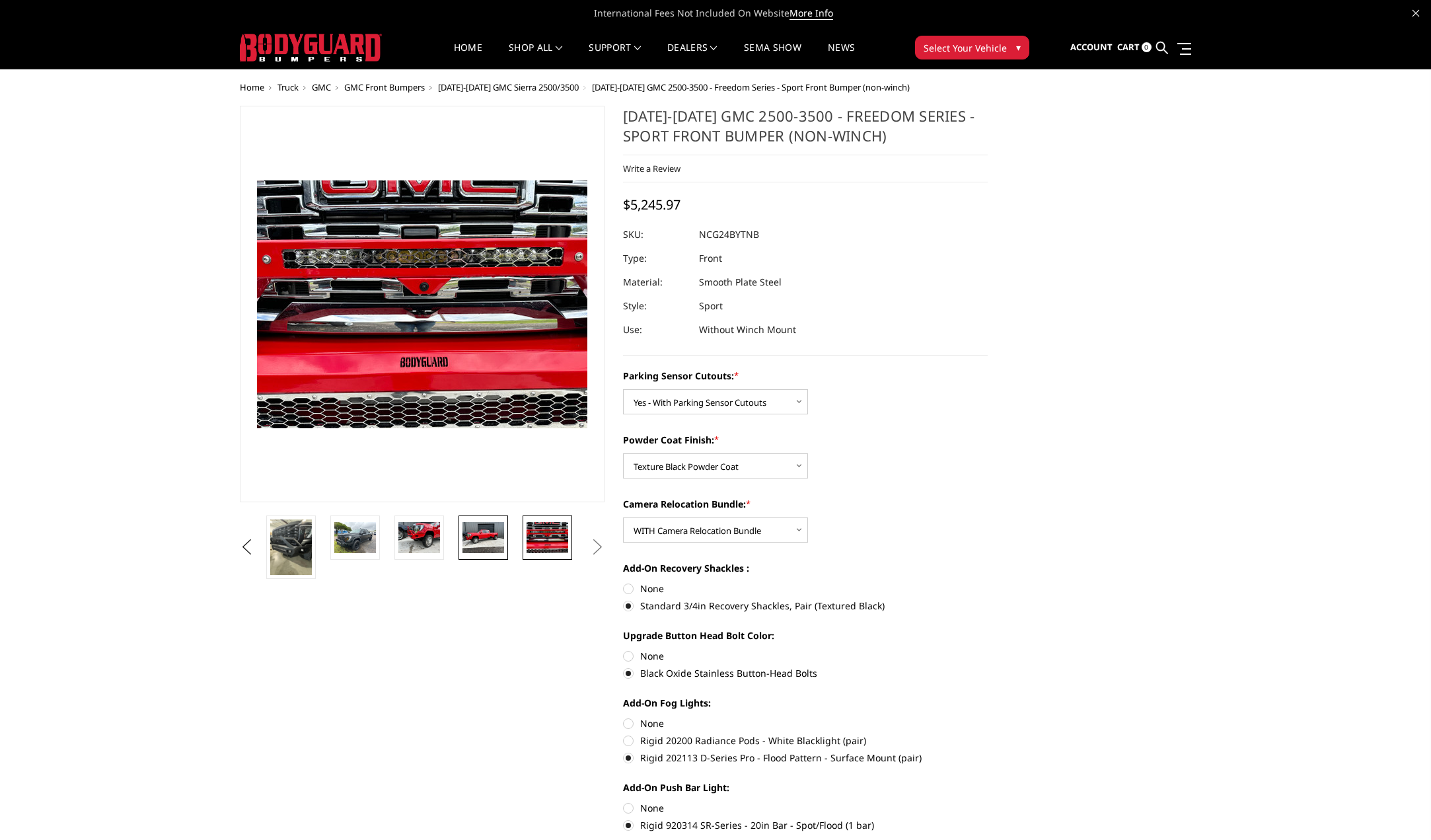
click at [477, 533] on img at bounding box center [483, 538] width 42 height 31
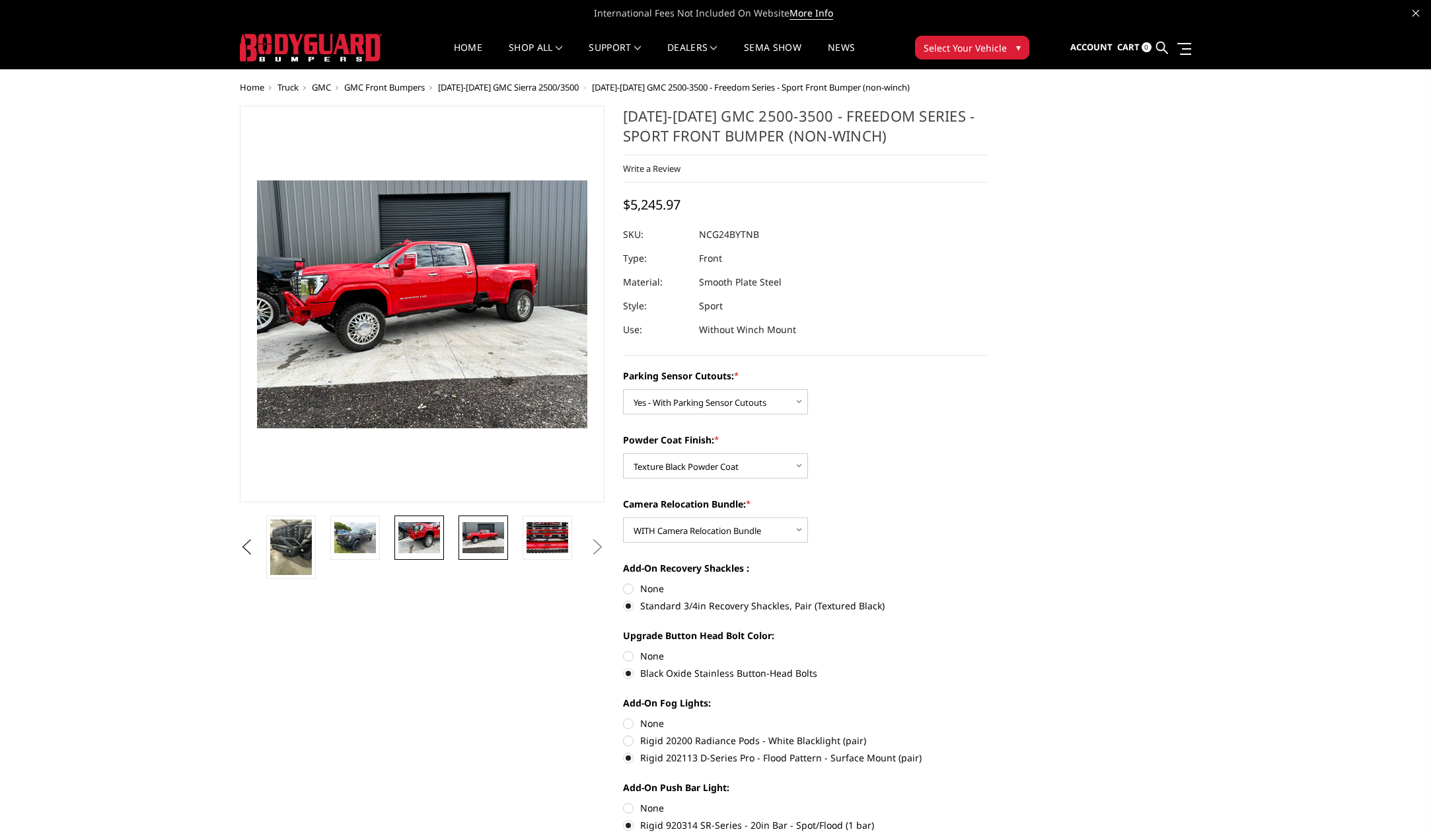
click at [425, 529] on img at bounding box center [419, 538] width 42 height 31
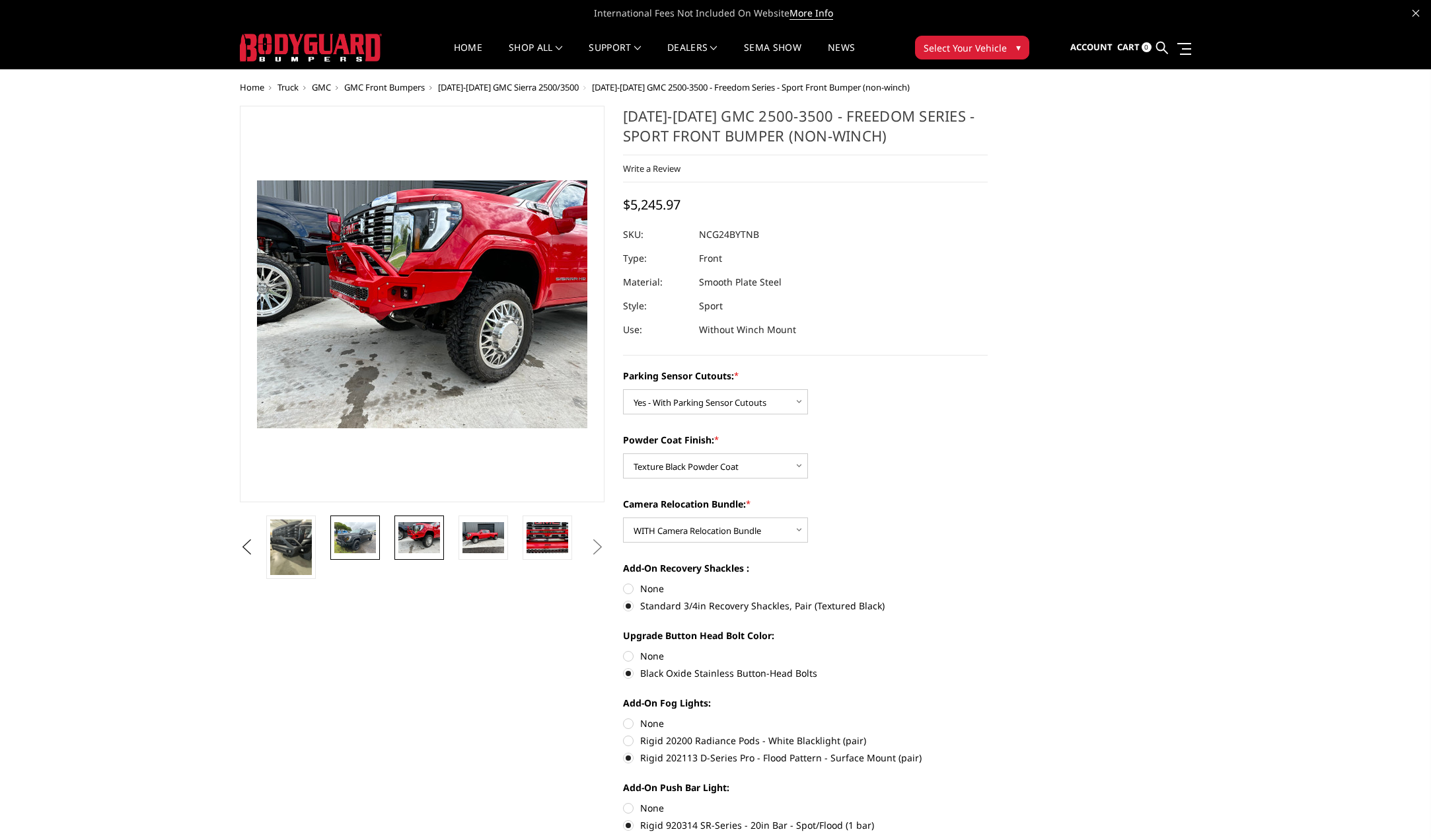
click at [376, 533] on img at bounding box center [355, 538] width 42 height 31
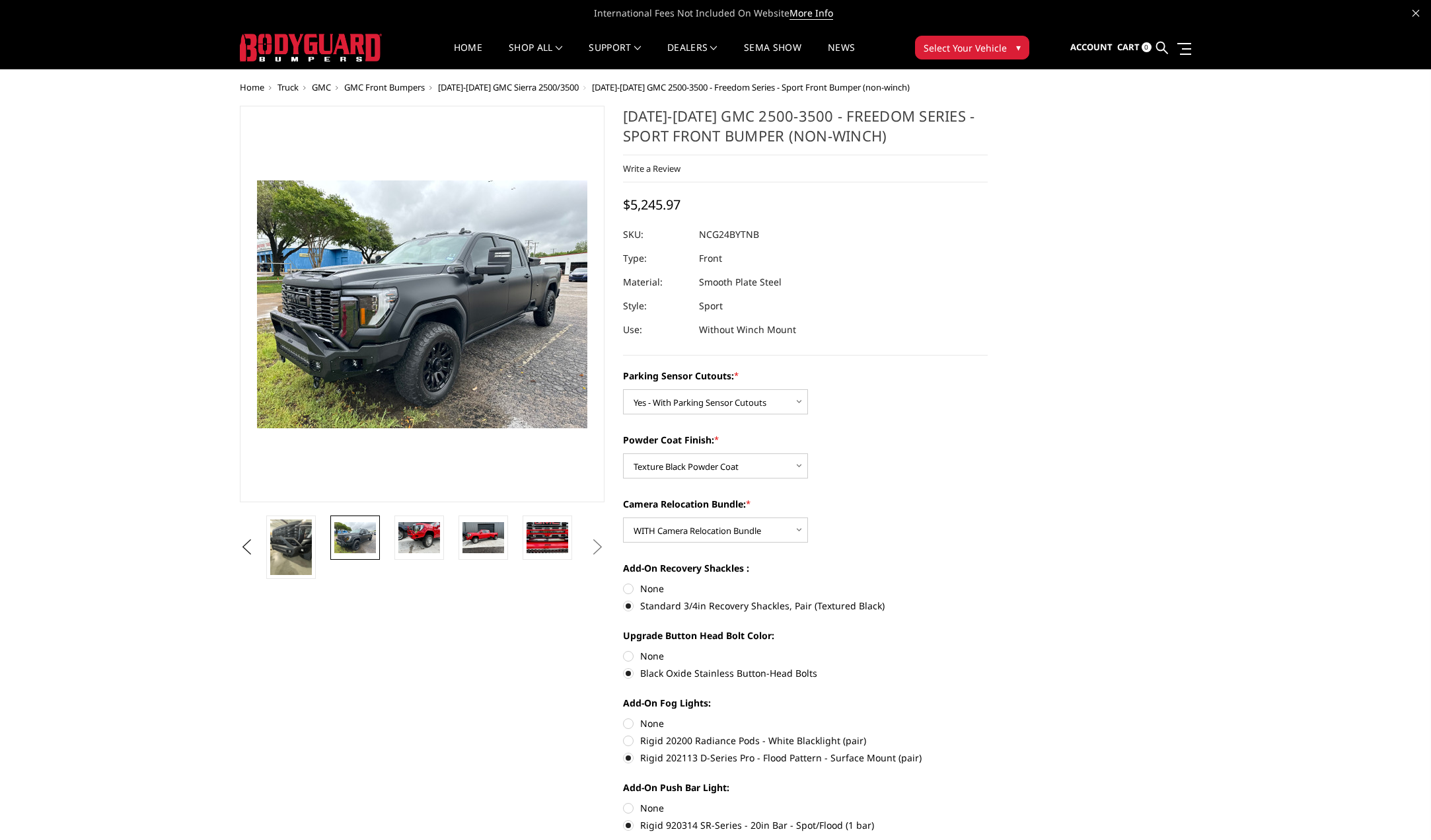
click at [318, 533] on li at bounding box center [295, 547] width 64 height 63
click at [295, 533] on img at bounding box center [291, 547] width 42 height 55
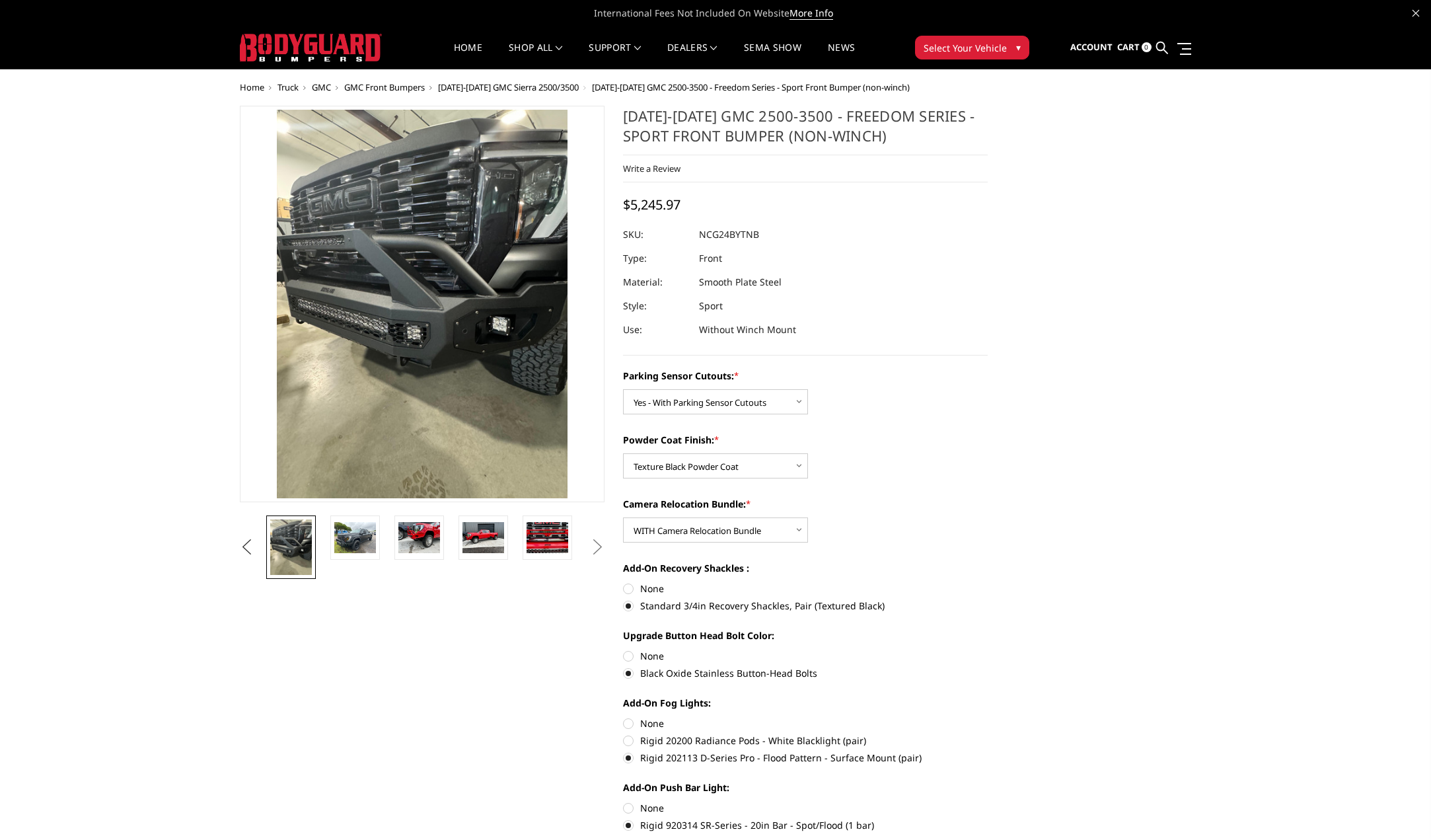
click at [244, 546] on button "Previous" at bounding box center [247, 547] width 20 height 20
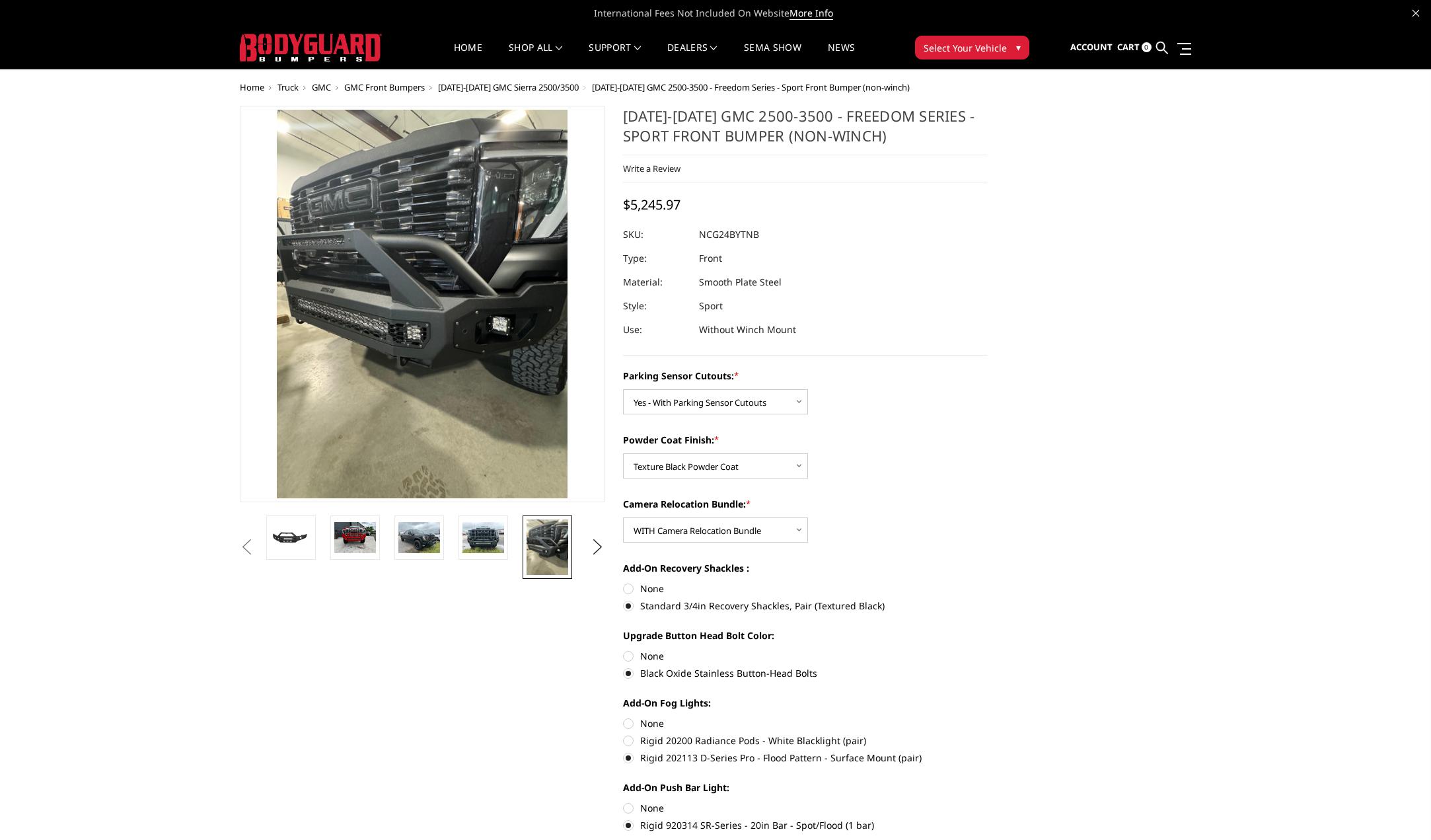
click at [256, 545] on button "Previous" at bounding box center [247, 547] width 20 height 20
click at [292, 535] on img at bounding box center [291, 537] width 42 height 19
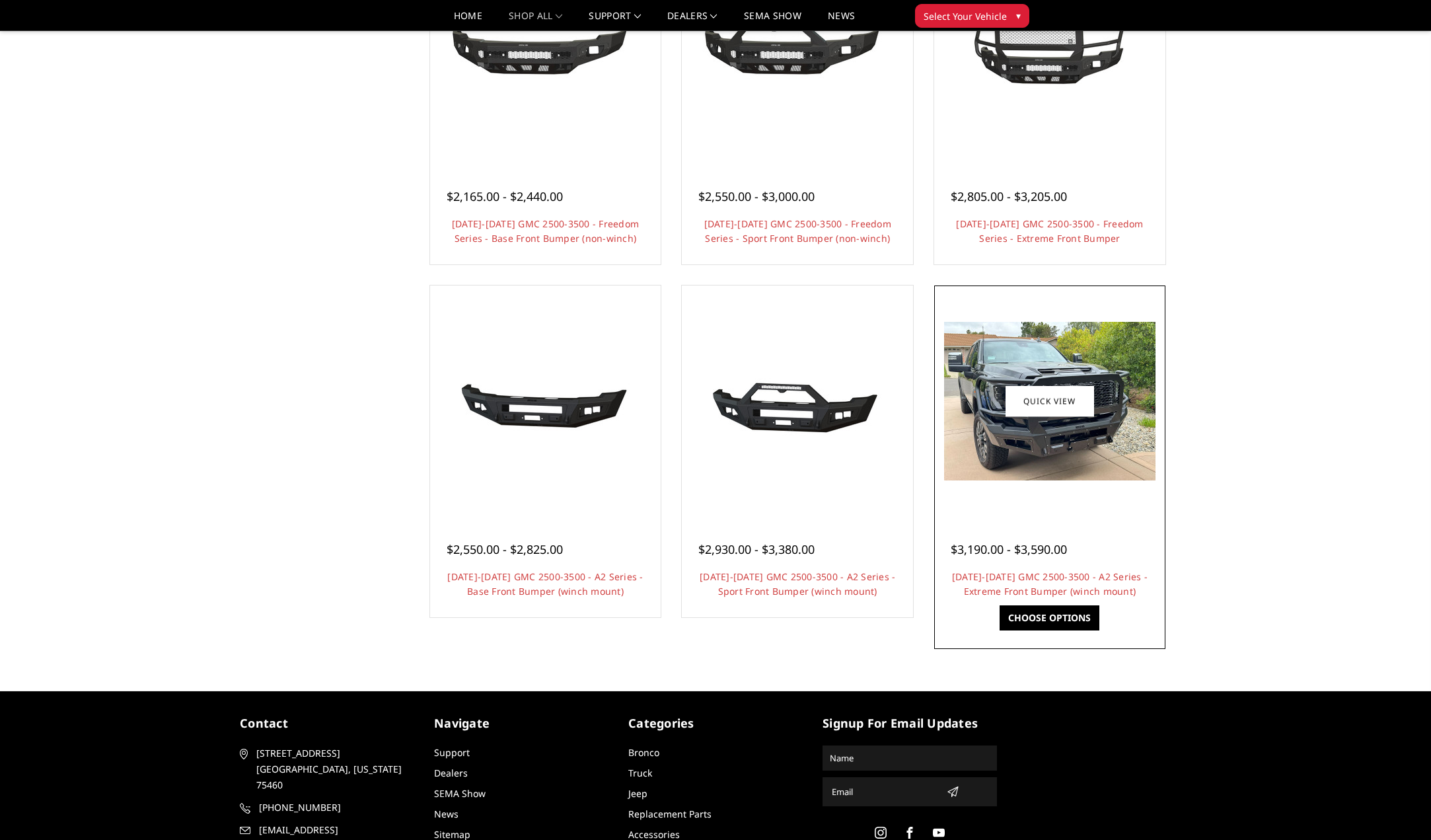
scroll to position [541, 0]
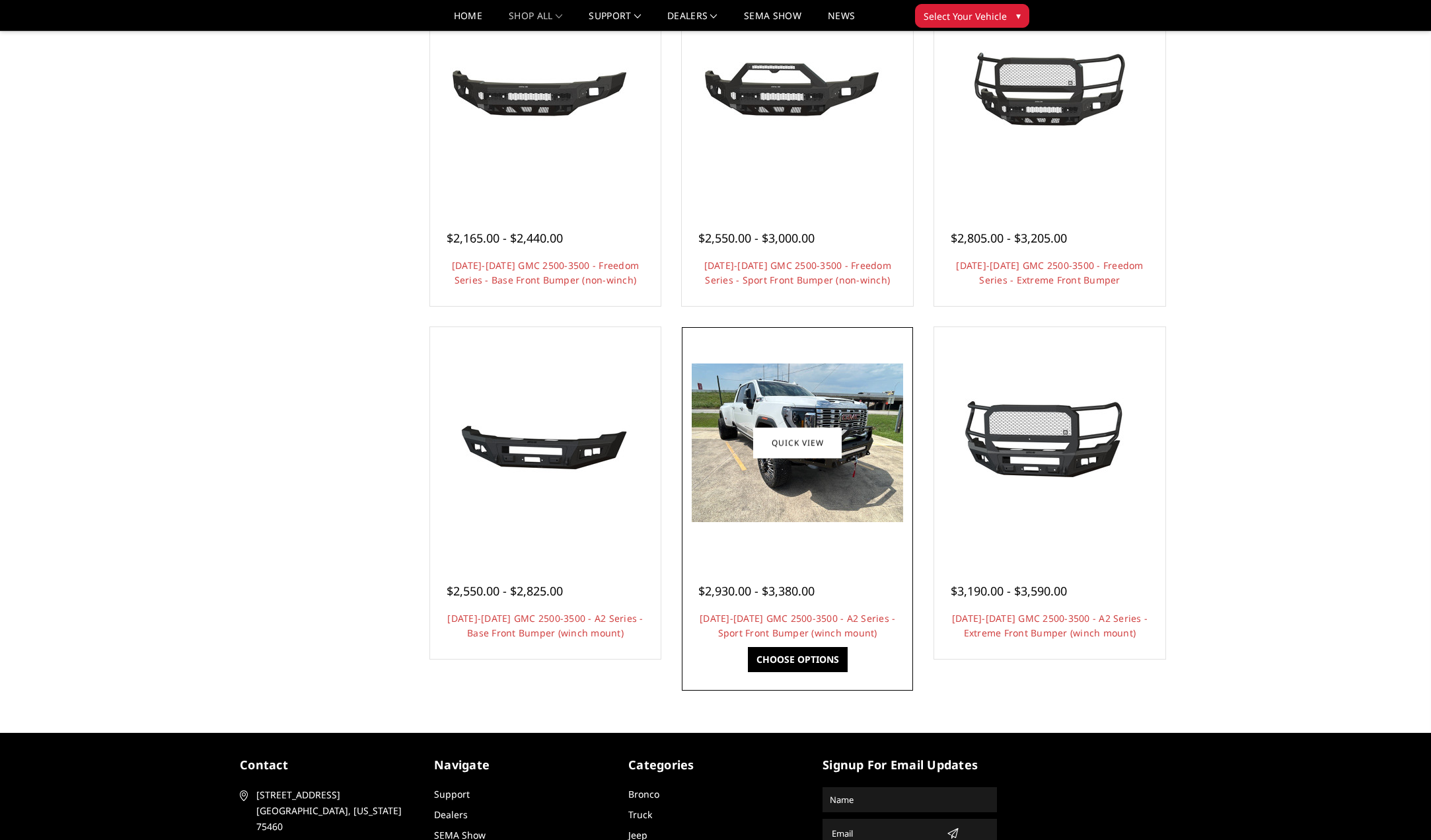
click at [794, 500] on img at bounding box center [797, 442] width 211 height 159
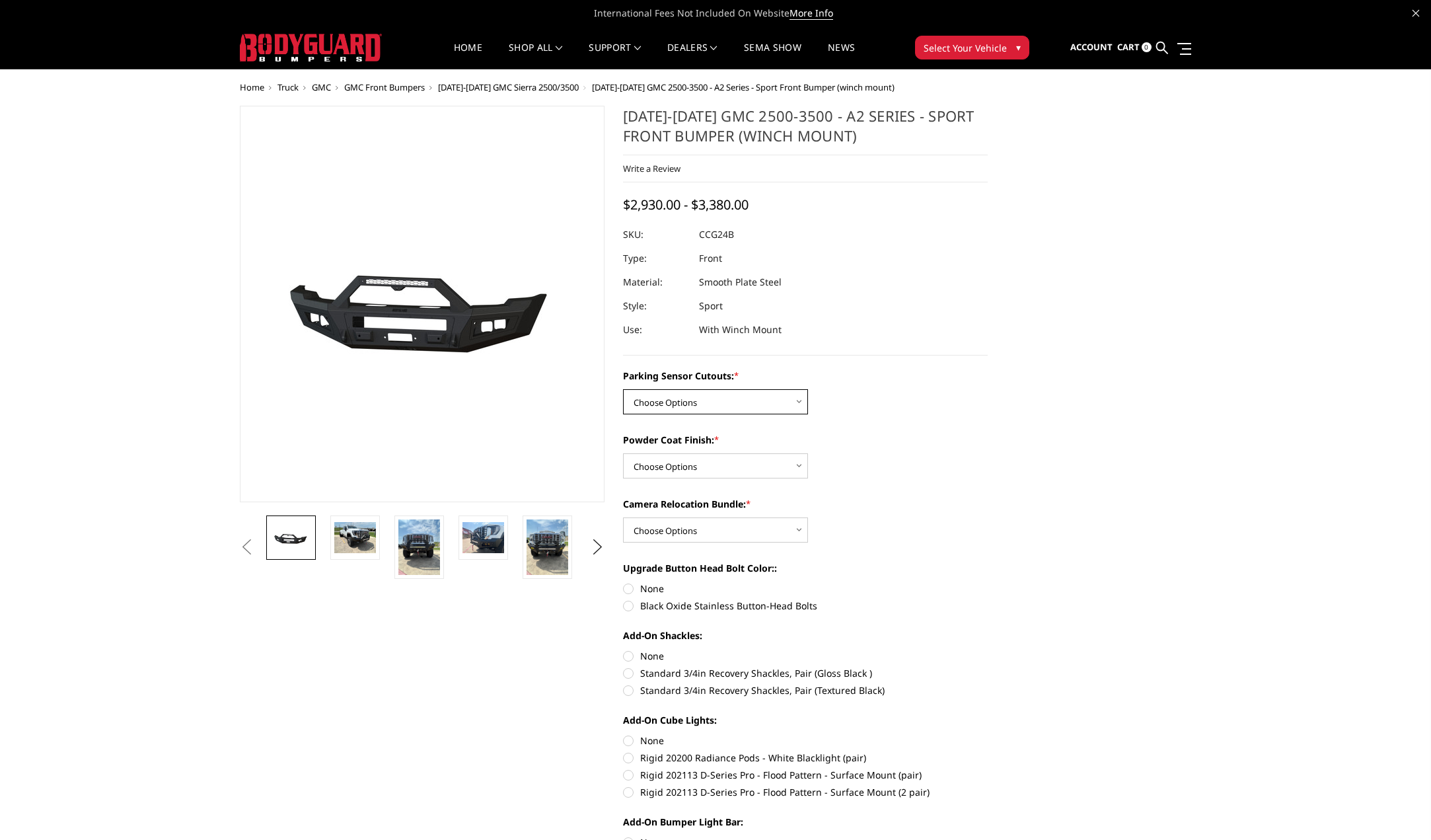
click at [798, 400] on select "Choose Options No - Without Parking Sensor Cutouts Yes - With Parking Sensor Cu…" at bounding box center [716, 401] width 185 height 25
select select "2151"
click at [623, 389] on select "Choose Options No - Without Parking Sensor Cutouts Yes - With Parking Sensor Cu…" at bounding box center [716, 401] width 185 height 25
click at [798, 463] on select "Choose Options Bare Metal Textured Black Powder Coat" at bounding box center [716, 465] width 185 height 25
click at [623, 453] on select "Choose Options Bare Metal Textured Black Powder Coat" at bounding box center [716, 465] width 185 height 25
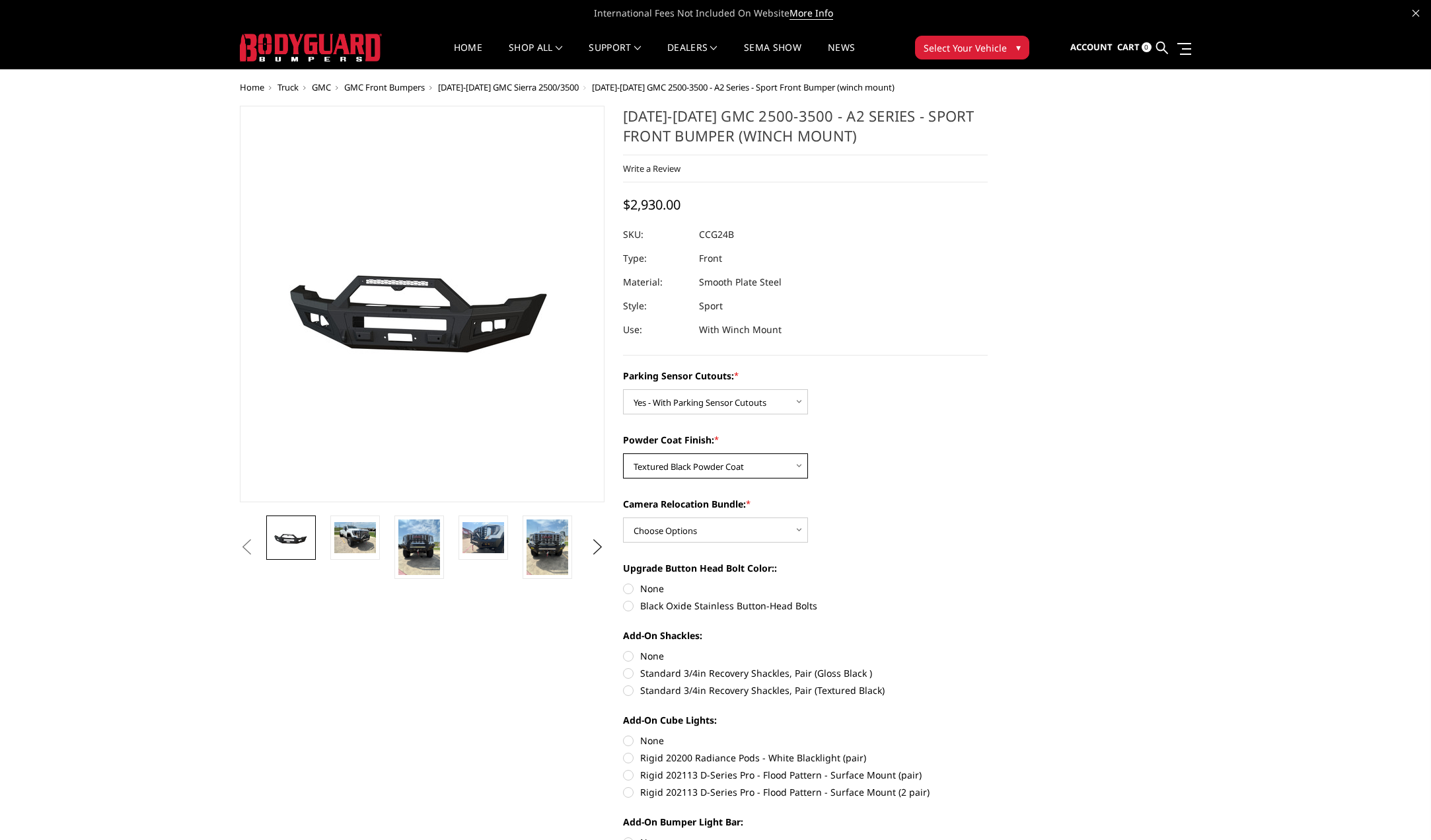
click at [797, 462] on select "Choose Options Bare Metal Textured Black Powder Coat" at bounding box center [716, 465] width 185 height 25
select select "2152"
click at [623, 453] on select "Choose Options Bare Metal Textured Black Powder Coat" at bounding box center [716, 465] width 185 height 25
click at [798, 529] on select "Choose Options WITH Camera Relocation Bundle WITHOUT Camera Relocation Bundle" at bounding box center [716, 529] width 185 height 25
select select "2154"
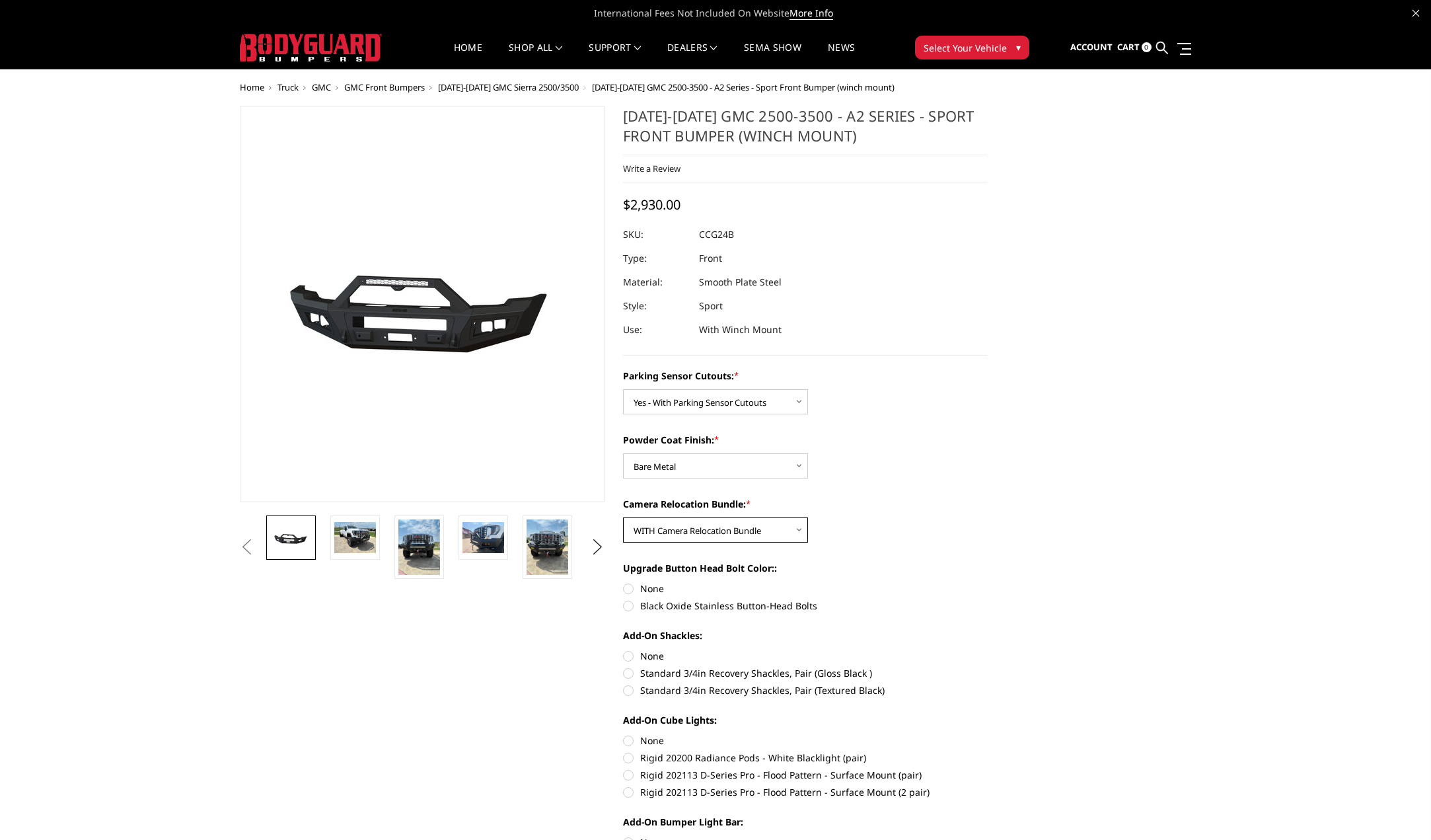
click at [623, 517] on select "Choose Options WITH Camera Relocation Bundle WITHOUT Camera Relocation Bundle" at bounding box center [716, 529] width 185 height 25
click at [632, 607] on label "Black Oxide Stainless Button-Head Bolts" at bounding box center [805, 606] width 365 height 14
click at [988, 583] on input "Black Oxide Stainless Button-Head Bolts" at bounding box center [988, 582] width 1 height 1
radio input "true"
click at [629, 690] on label "Standard 3/4in Recovery Shackles, Pair (Textured Black)" at bounding box center [805, 691] width 365 height 14
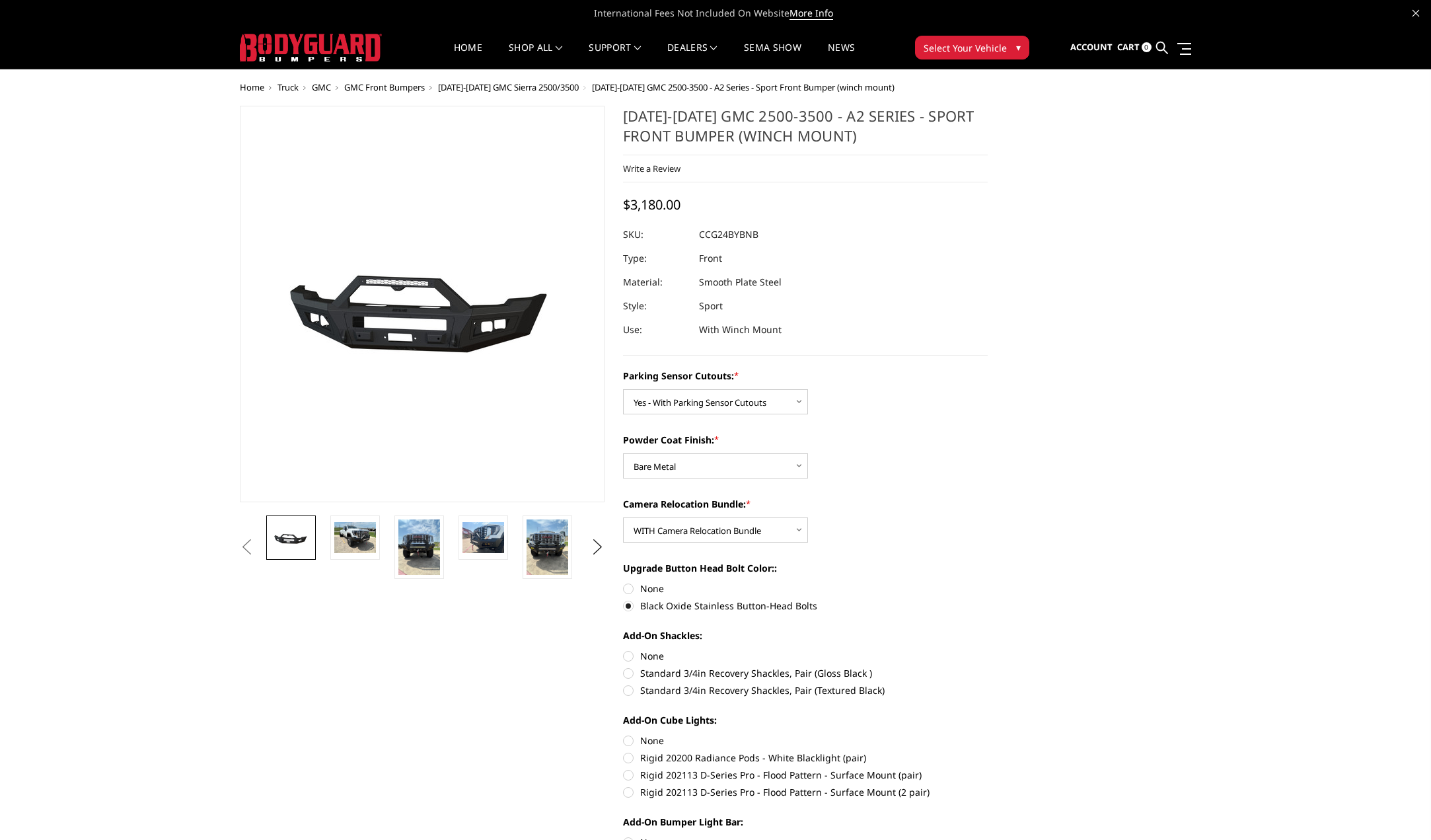
click at [988, 666] on input "Standard 3/4in Recovery Shackles, Pair (Textured Black)" at bounding box center [988, 666] width 1 height 1
radio input "true"
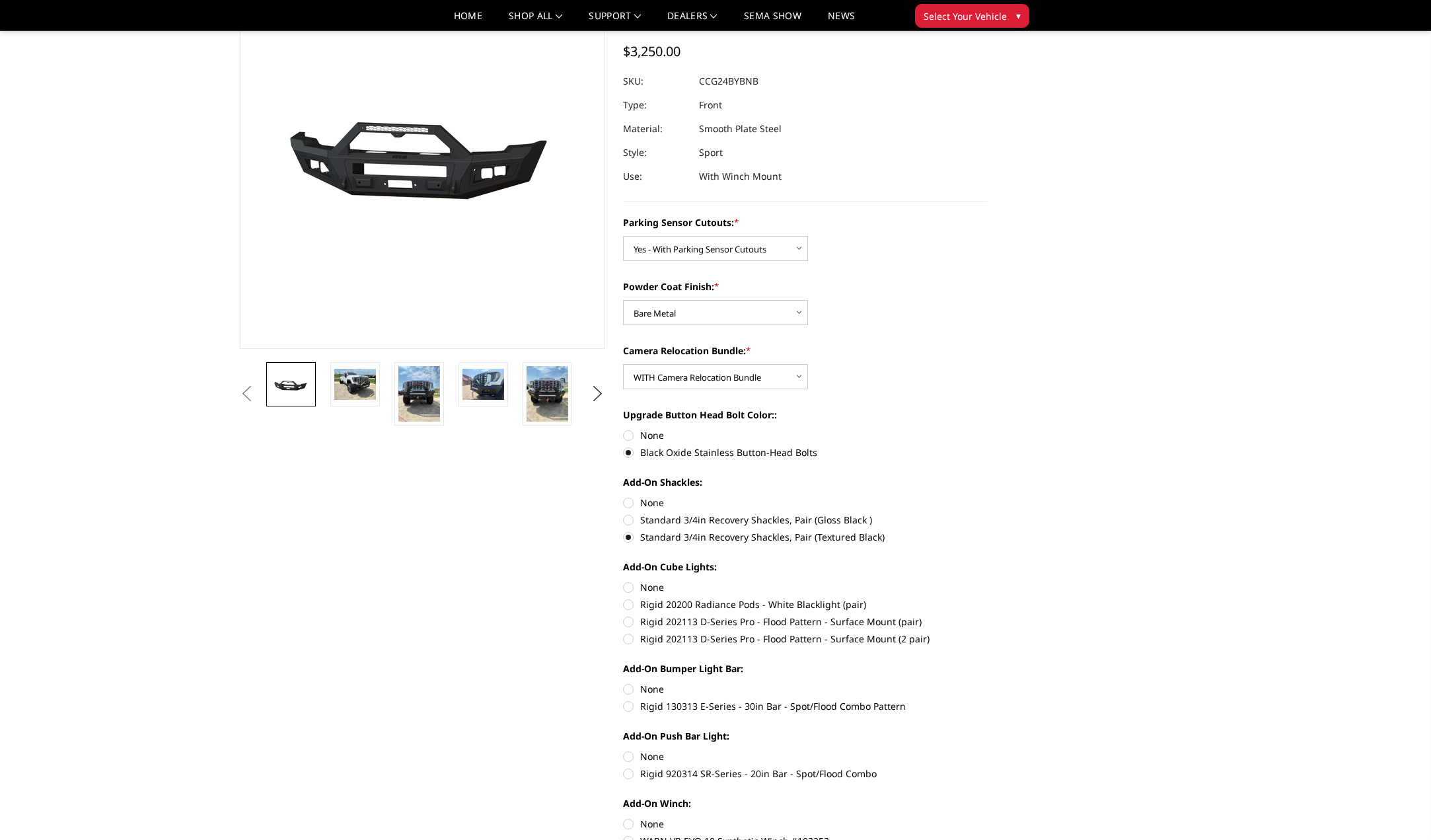
scroll to position [132, 0]
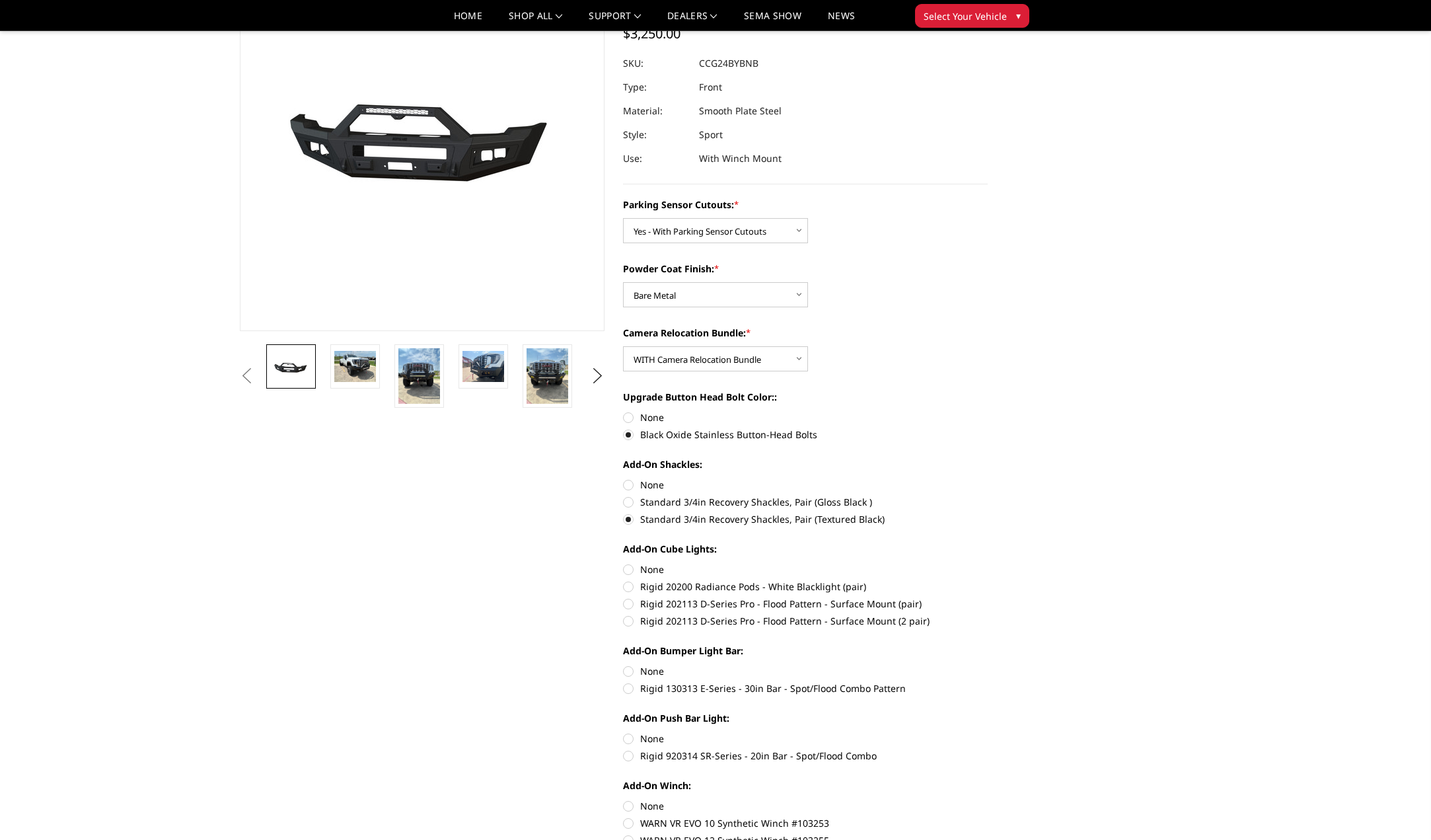
click at [629, 622] on label "Rigid 202113 D-Series Pro - Flood Pattern - Surface Mount (2 pair)" at bounding box center [805, 621] width 365 height 14
click at [988, 597] on input "Rigid 202113 D-Series Pro - Flood Pattern - Surface Mount (2 pair)" at bounding box center [988, 597] width 1 height 1
radio input "true"
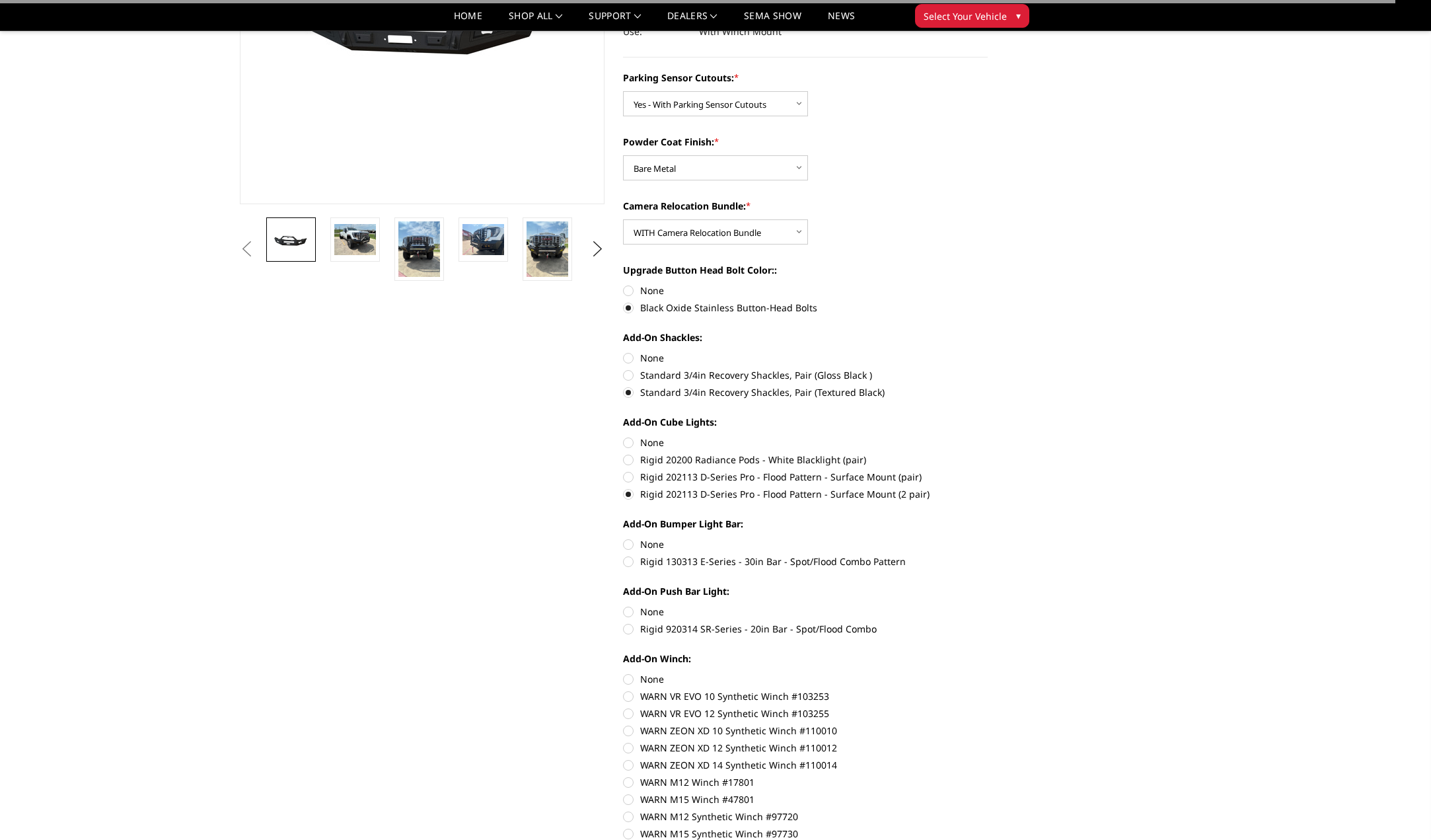
scroll to position [265, 0]
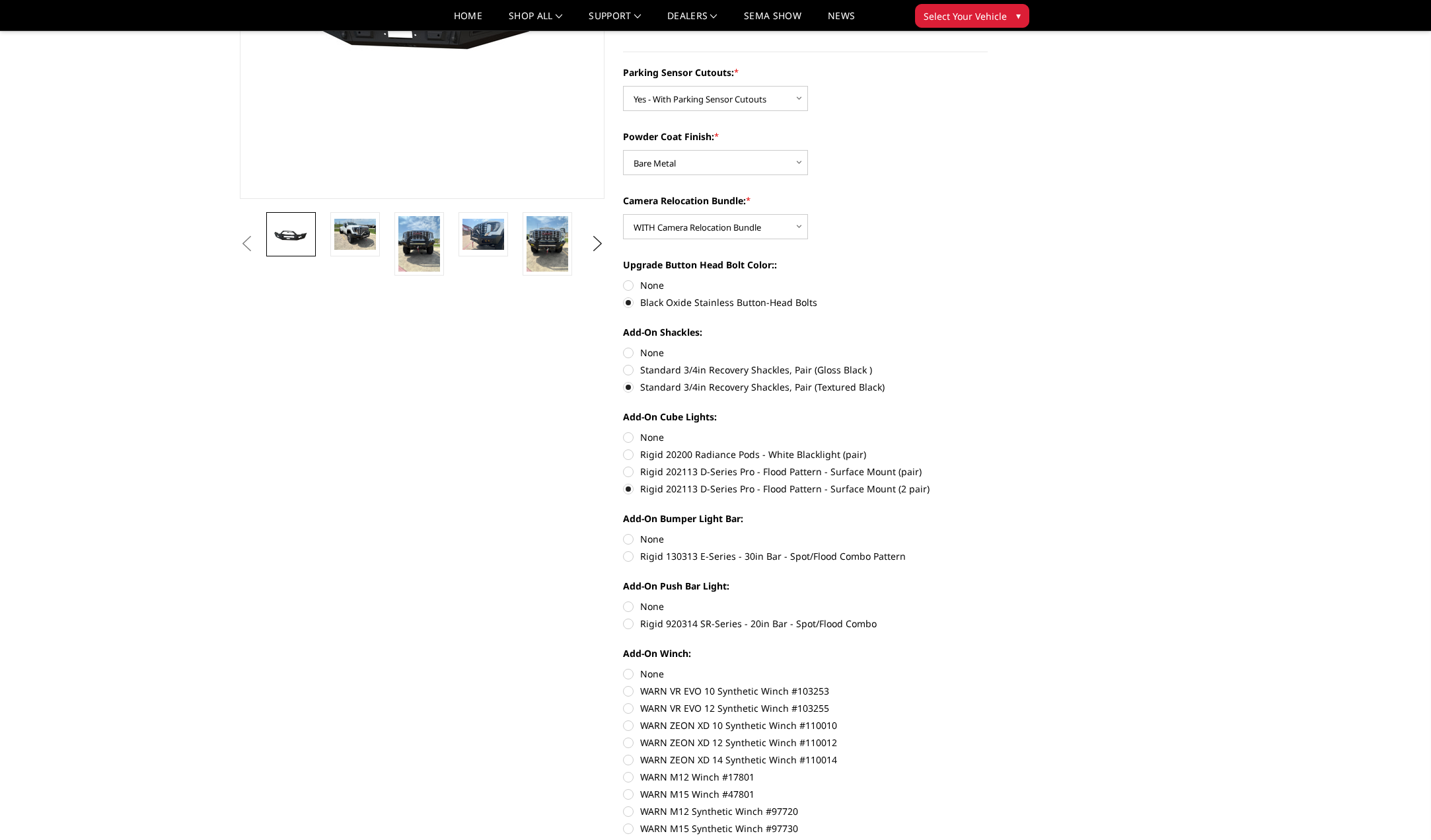
click at [629, 556] on label "Rigid 130313 E-Series - 30in Bar - Spot/Flood Combo Pattern" at bounding box center [805, 556] width 365 height 14
click at [988, 533] on input "Rigid 130313 E-Series - 30in Bar - Spot/Flood Combo Pattern" at bounding box center [988, 532] width 1 height 1
radio input "true"
click at [629, 624] on label "Rigid 920314 SR-Series - 20in Bar - Spot/Flood Combo" at bounding box center [805, 624] width 365 height 14
click at [988, 600] on input "Rigid 920314 SR-Series - 20in Bar - Spot/Flood Combo" at bounding box center [988, 600] width 1 height 1
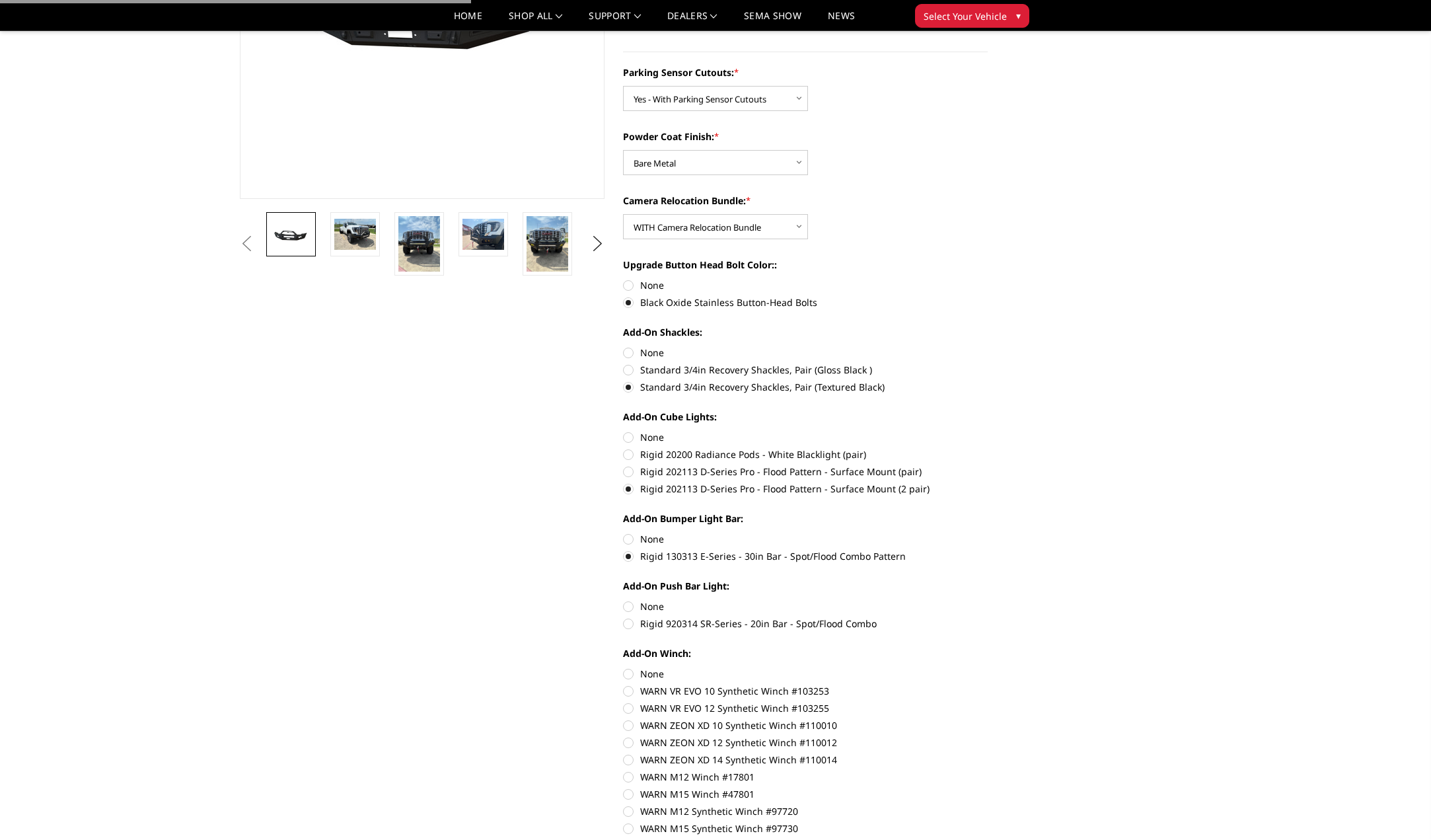
radio input "true"
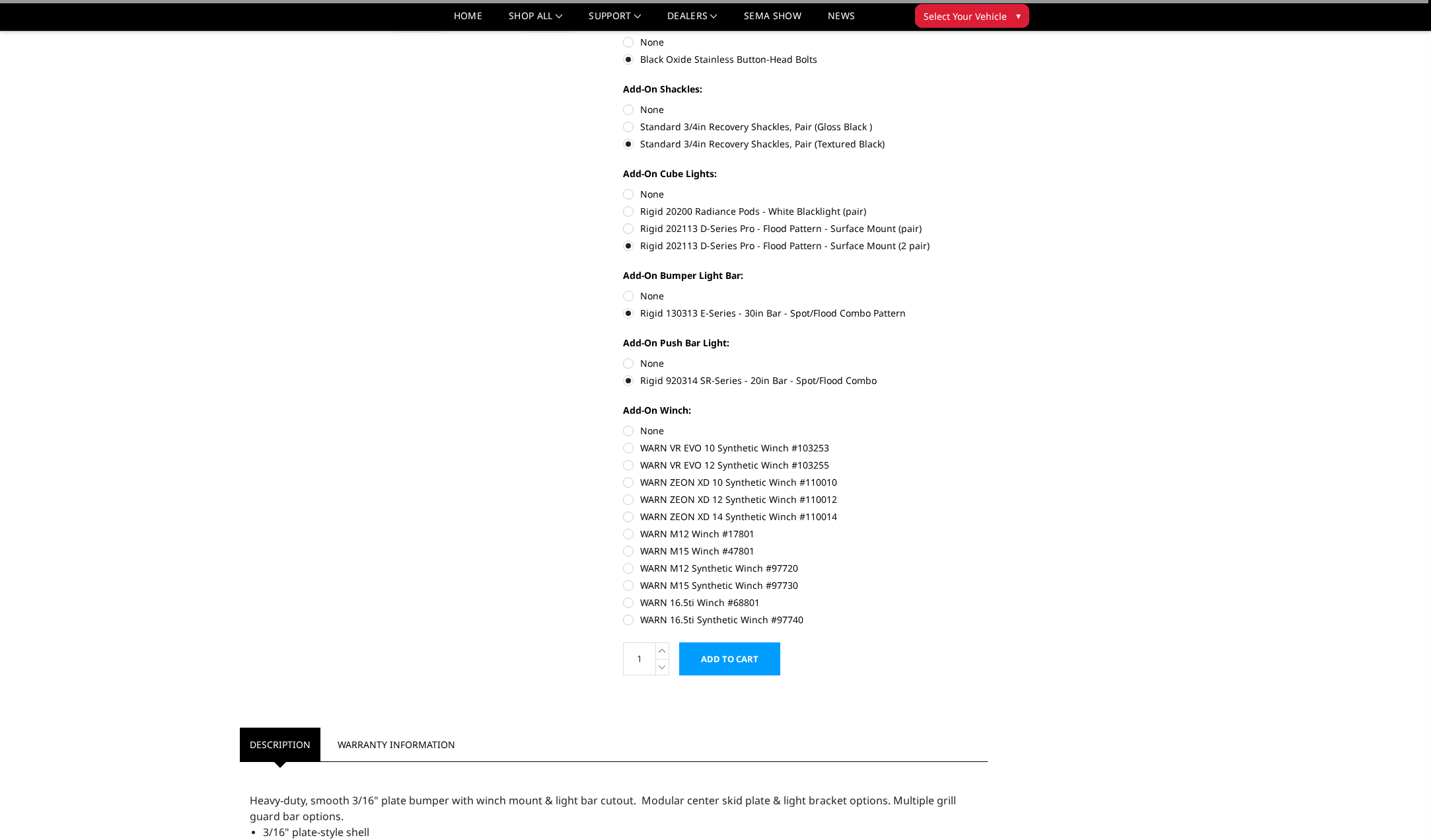
scroll to position [528, 0]
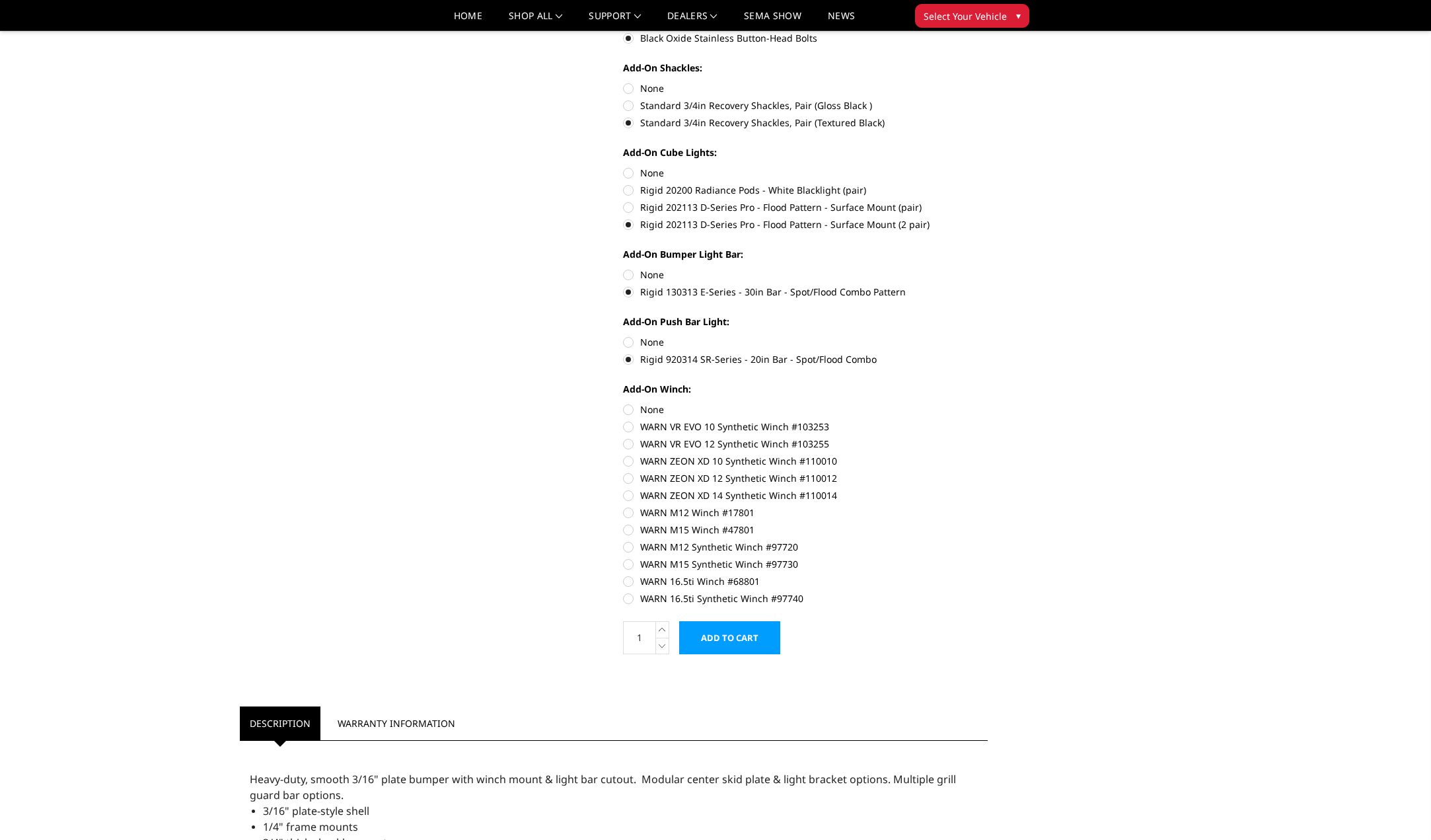
click at [629, 568] on label "WARN M15 Synthetic Winch #97730" at bounding box center [805, 564] width 365 height 14
click at [988, 541] on input "WARN M15 Synthetic Winch #97730" at bounding box center [988, 540] width 1 height 1
radio input "true"
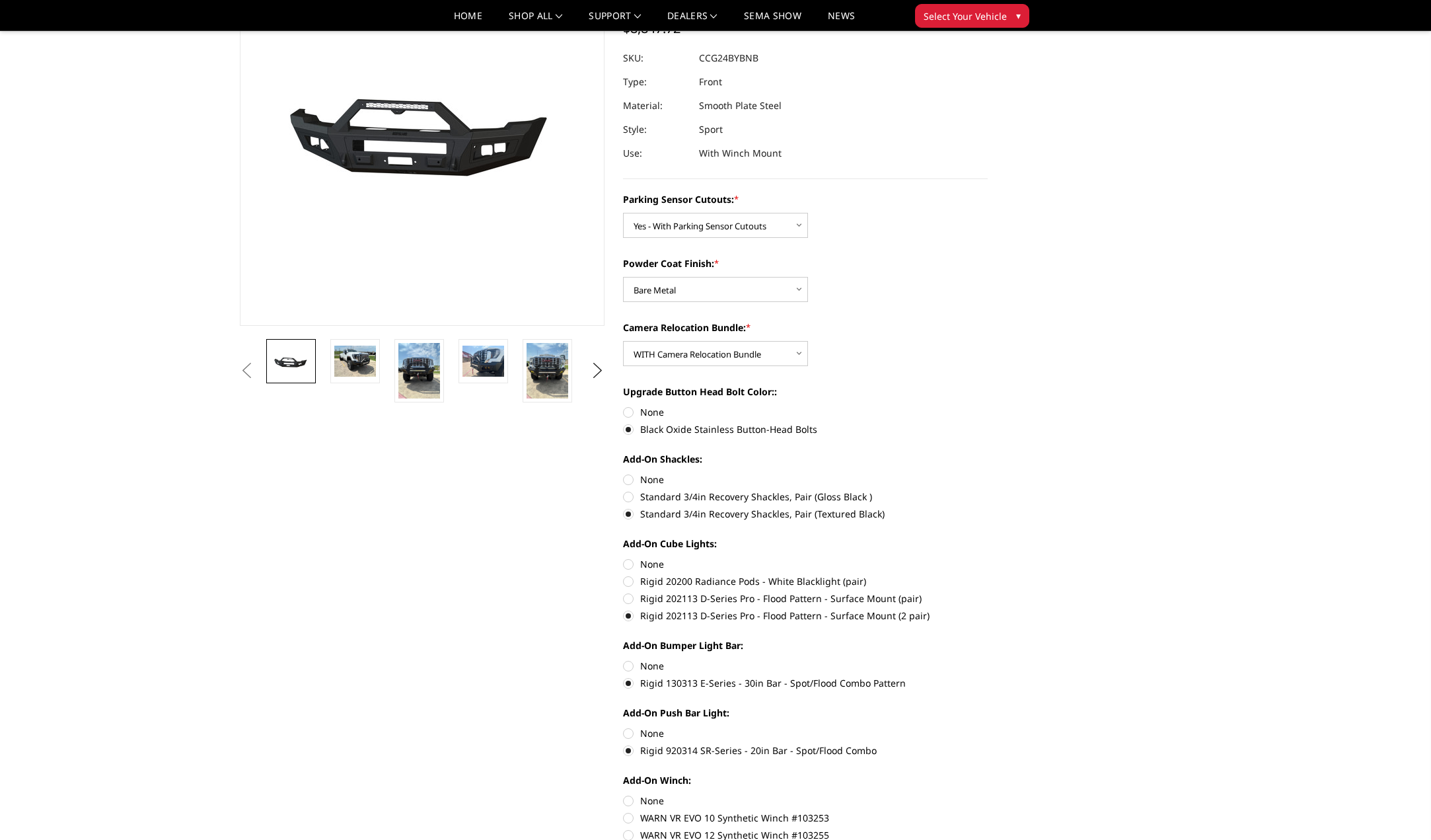
scroll to position [132, 0]
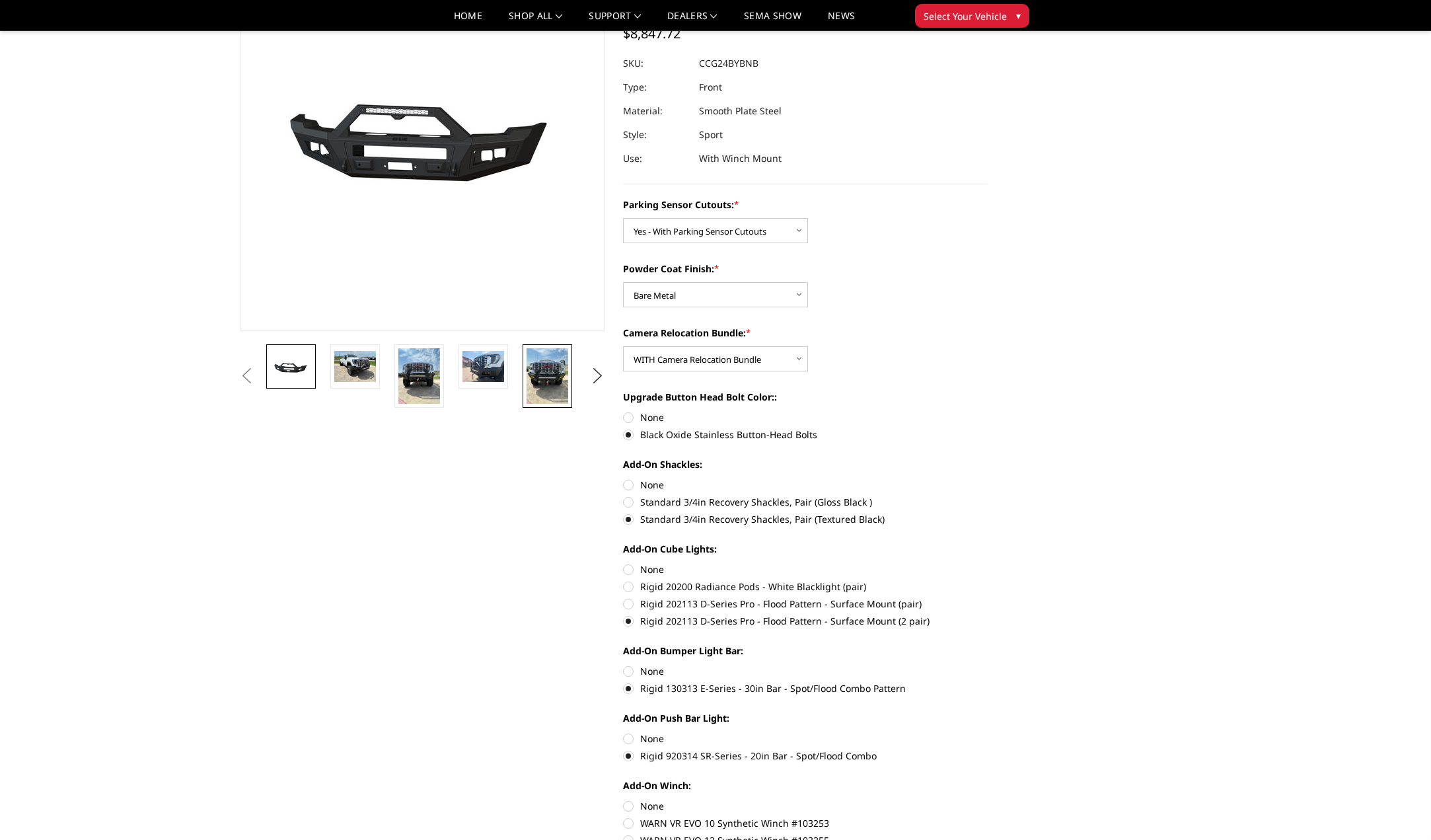
click at [549, 373] on img at bounding box center [547, 376] width 42 height 55
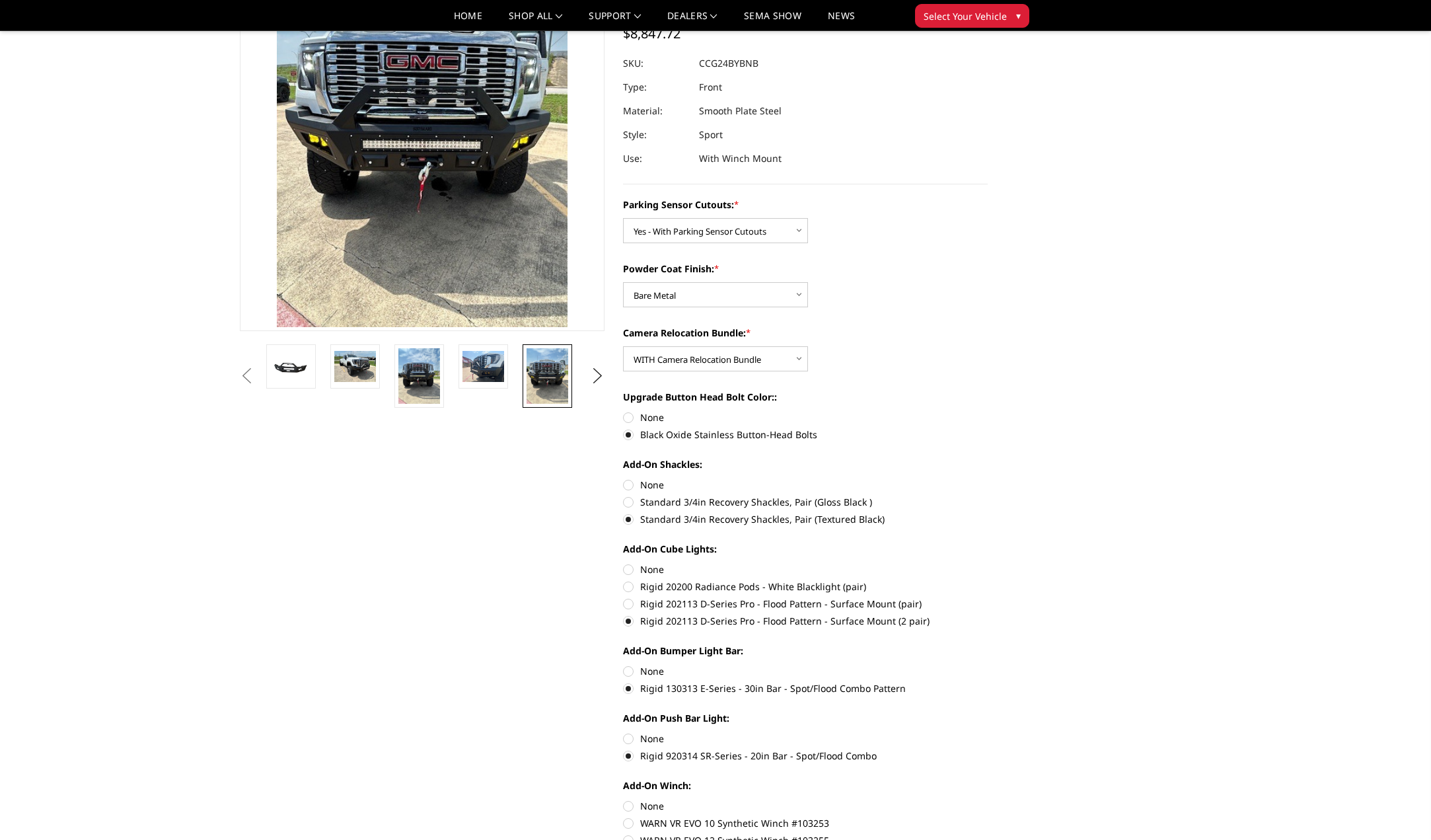
scroll to position [15, 0]
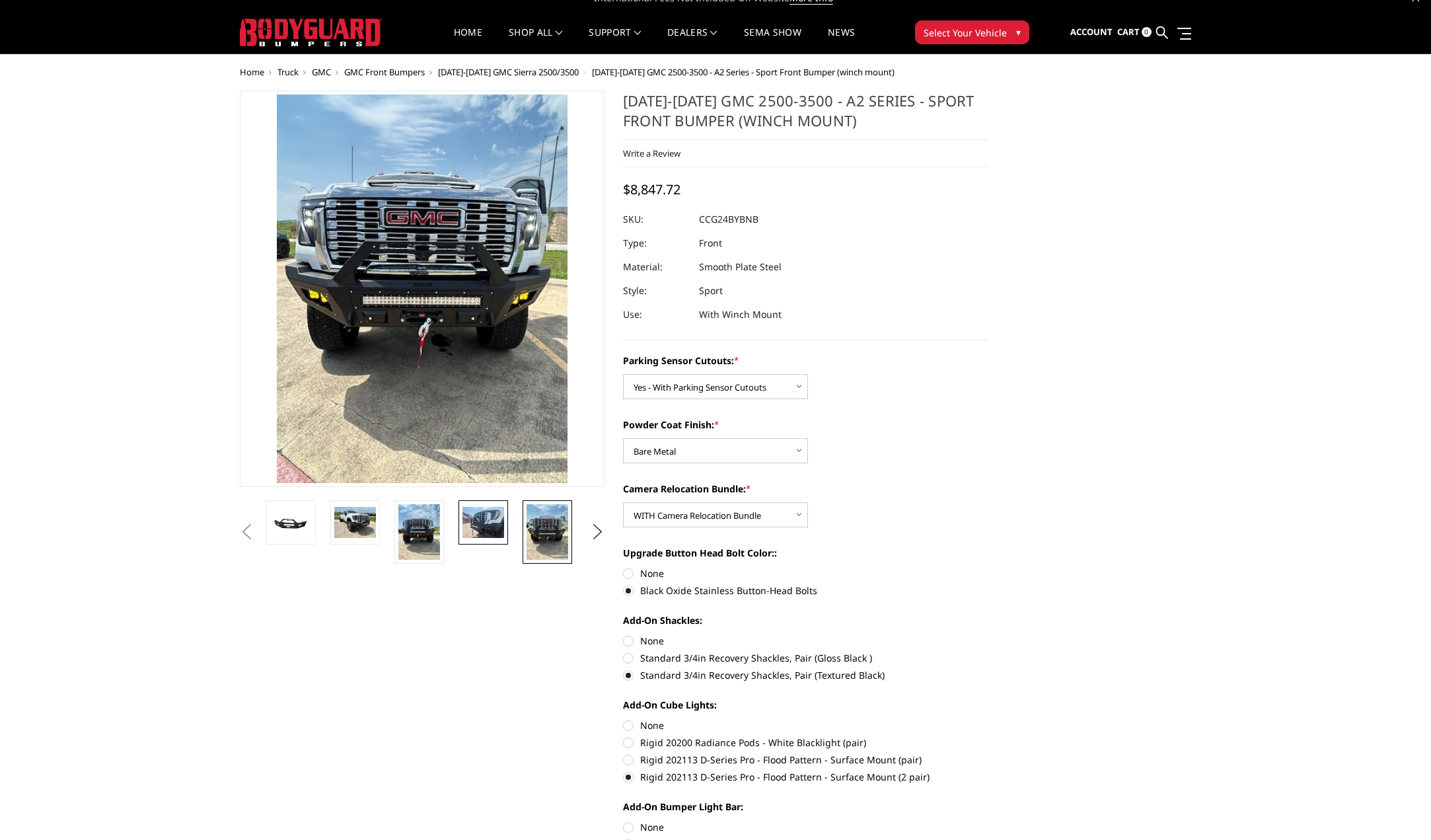
click at [482, 524] on img at bounding box center [483, 523] width 42 height 31
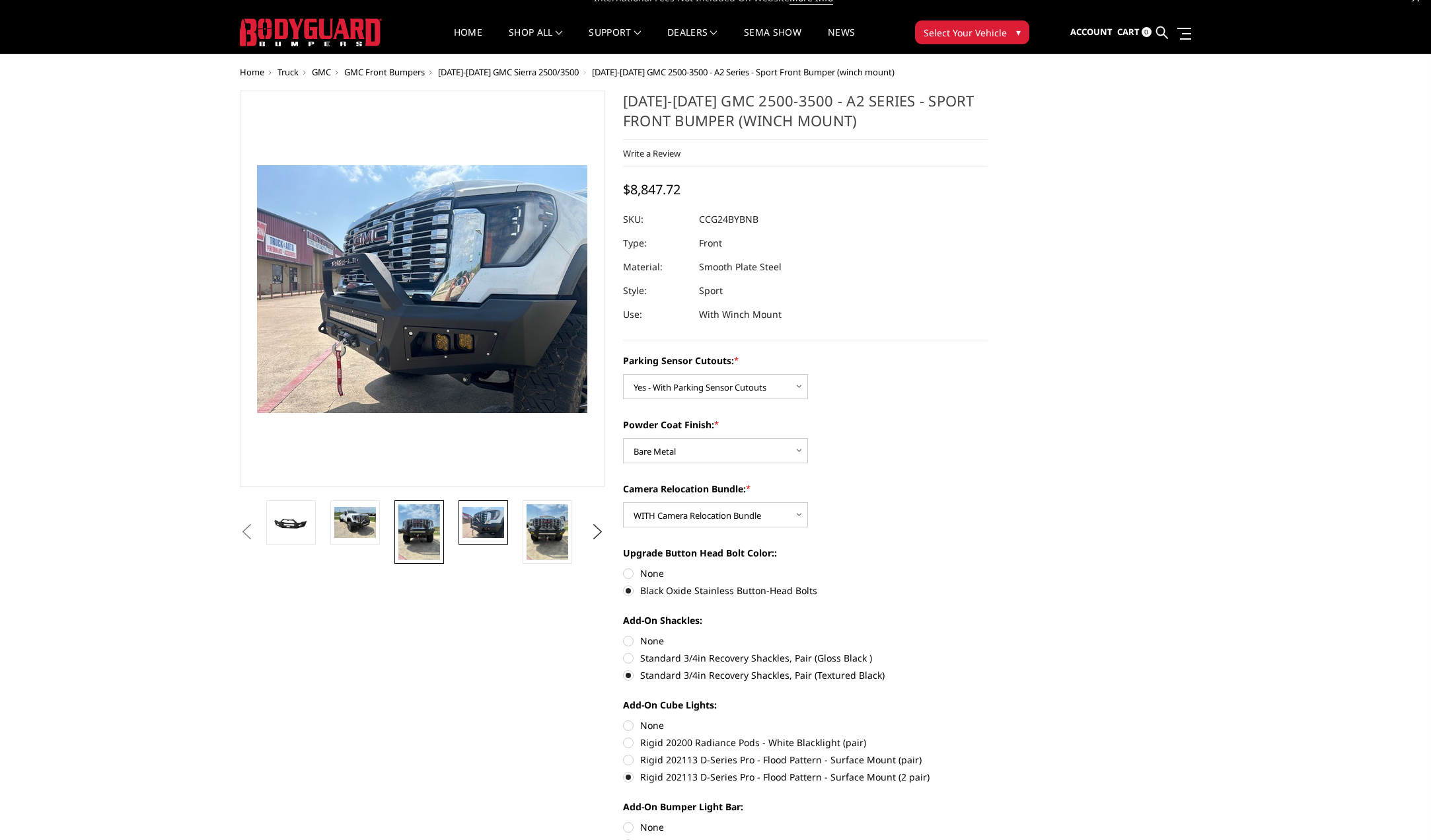
click at [422, 532] on img at bounding box center [419, 532] width 42 height 55
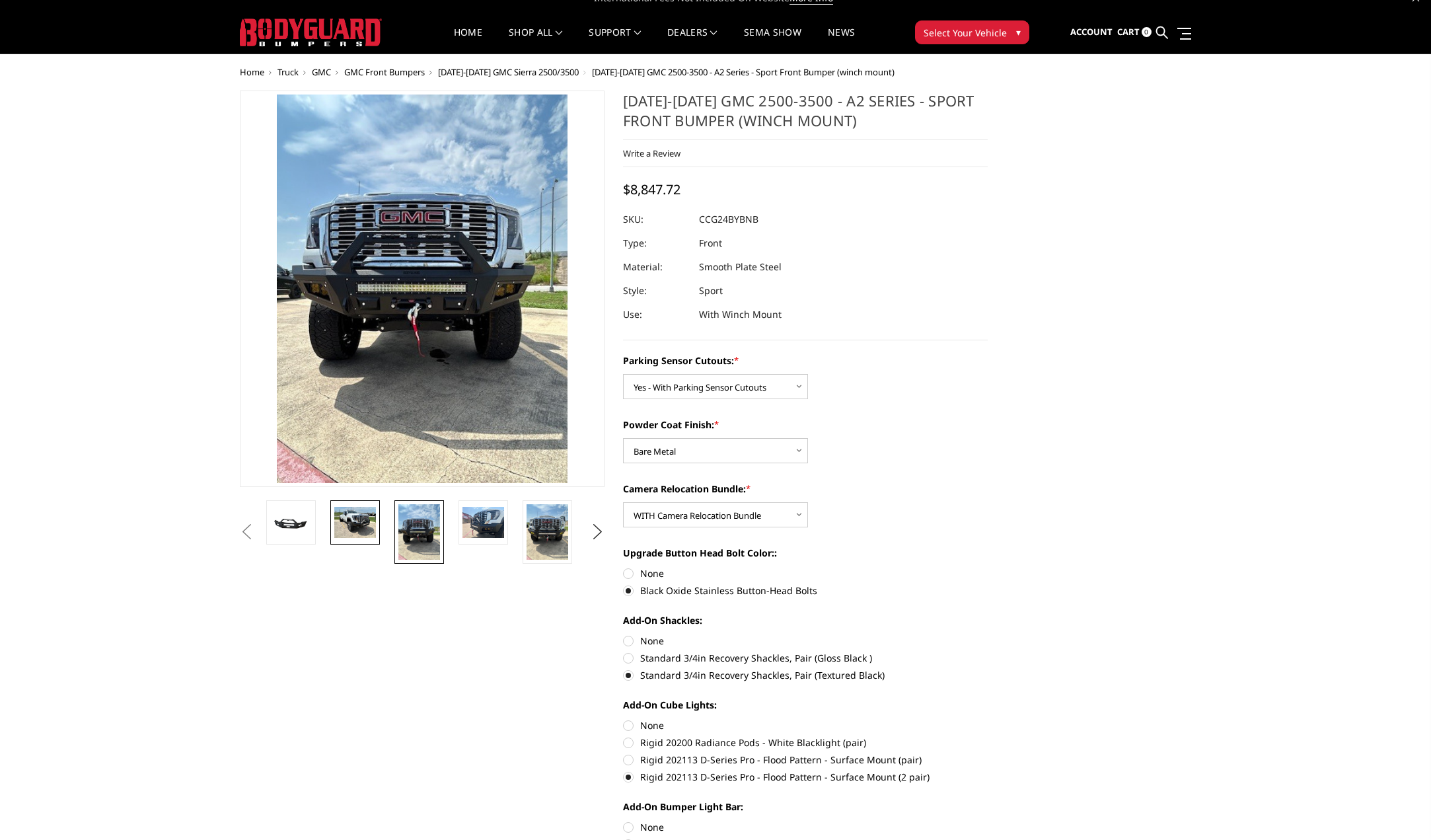
click at [342, 520] on img at bounding box center [355, 523] width 42 height 31
